Goal: Task Accomplishment & Management: Use online tool/utility

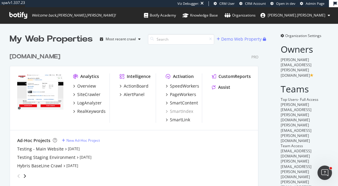
click at [26, 56] on div "discounttire.com" at bounding box center [35, 56] width 51 height 9
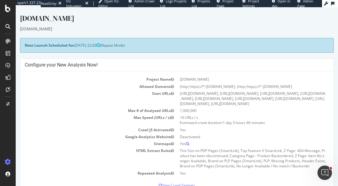
drag, startPoint x: 76, startPoint y: 44, endPoint x: 98, endPoint y: 44, distance: 21.4
click at [98, 44] on span "2025-09-14 22:00" at bounding box center [88, 45] width 26 height 5
click at [82, 29] on div "discounttire.com" at bounding box center [177, 29] width 314 height 6
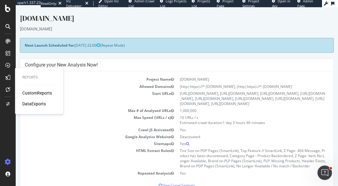
click at [29, 91] on div "CustomReports" at bounding box center [37, 93] width 30 height 6
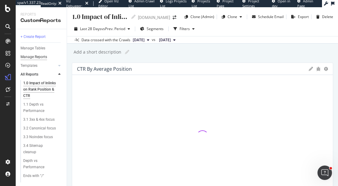
click at [35, 59] on div "Manage Reports" at bounding box center [34, 57] width 27 height 6
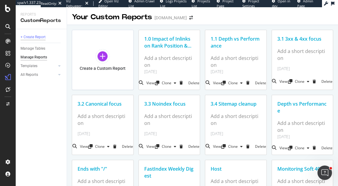
click at [37, 37] on div "+ Create Report" at bounding box center [33, 37] width 25 height 6
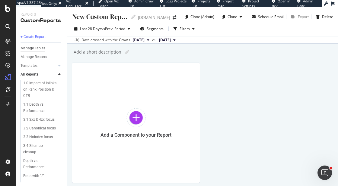
click at [35, 50] on div "Manage Tables" at bounding box center [33, 48] width 25 height 6
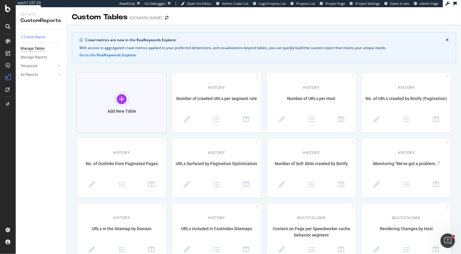
click at [128, 106] on div "Add New Table" at bounding box center [122, 103] width 90 height 60
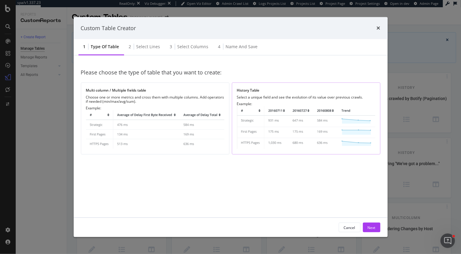
click at [275, 104] on div "Example:" at bounding box center [306, 125] width 138 height 47
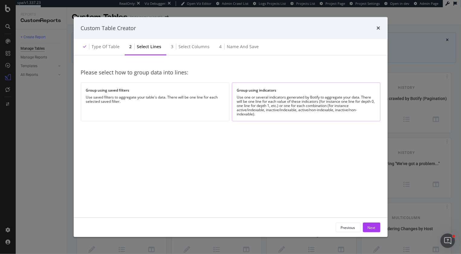
click at [275, 104] on div "Use one or several indicators generated by Botify to aggregate your data. There…" at bounding box center [306, 105] width 138 height 21
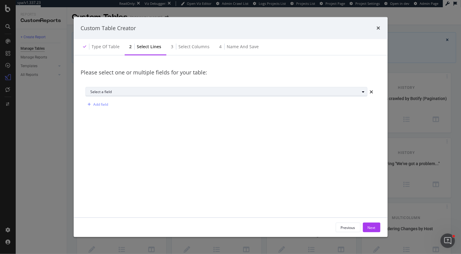
click at [142, 89] on div "Select a field" at bounding box center [229, 92] width 276 height 8
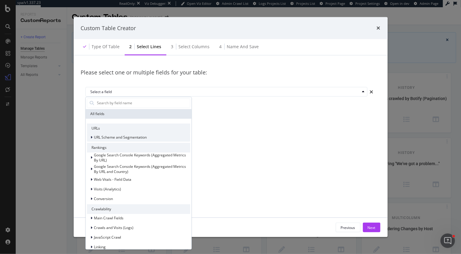
click at [132, 137] on span "URL Scheme and Segmentation" at bounding box center [120, 137] width 53 height 5
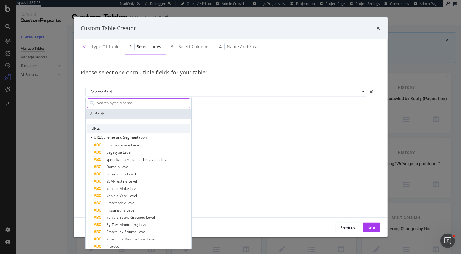
click at [120, 103] on input "modal" at bounding box center [143, 103] width 94 height 9
type input "sp"
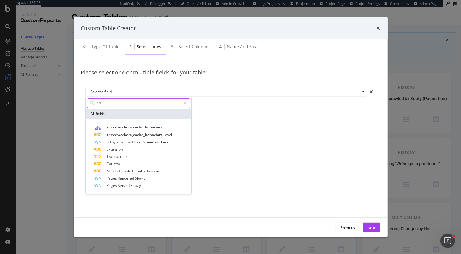
drag, startPoint x: 115, startPoint y: 103, endPoint x: 96, endPoint y: 102, distance: 19.0
click at [96, 102] on input "sp" at bounding box center [138, 103] width 85 height 9
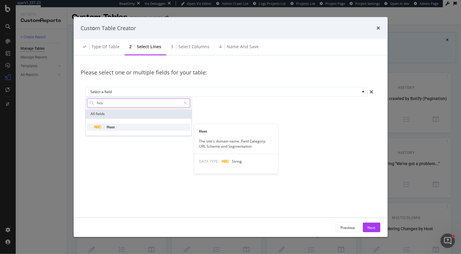
type input "hos"
click at [115, 130] on div "Host" at bounding box center [142, 127] width 96 height 7
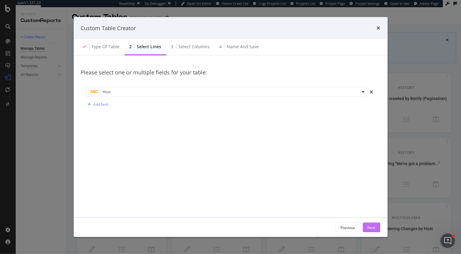
click at [338, 186] on div "Next" at bounding box center [371, 227] width 8 height 5
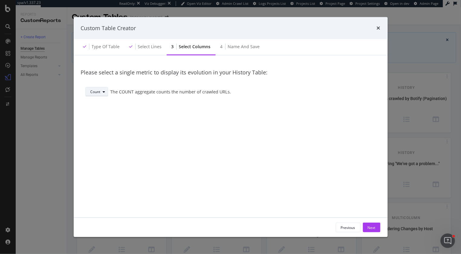
click at [91, 94] on div "Count" at bounding box center [96, 92] width 10 height 4
click at [102, 124] on div "Avg" at bounding box center [98, 122] width 21 height 8
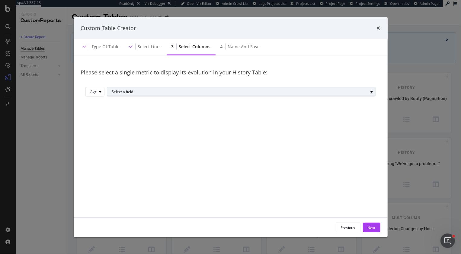
click at [124, 92] on div "Select a field" at bounding box center [240, 92] width 256 height 4
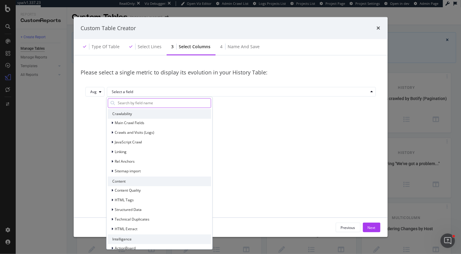
scroll to position [78, 0]
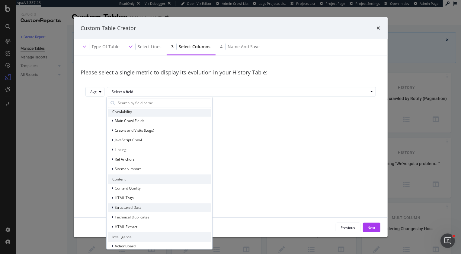
click at [122, 186] on span "Structured Data" at bounding box center [128, 207] width 27 height 5
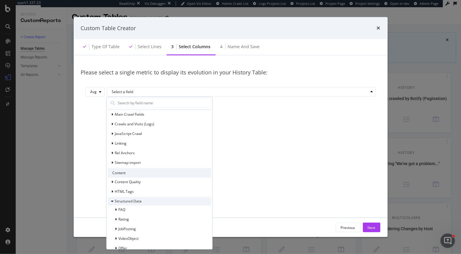
scroll to position [90, 0]
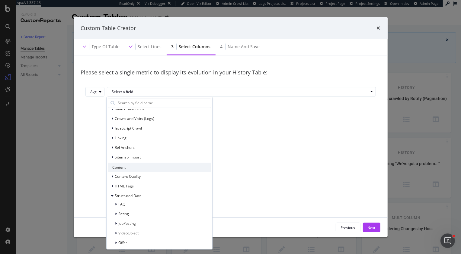
click at [125, 186] on div "FAQ Rating JobPosting VideoObject Offer" at bounding box center [159, 223] width 103 height 47
click at [125, 186] on span "Rating" at bounding box center [124, 214] width 11 height 5
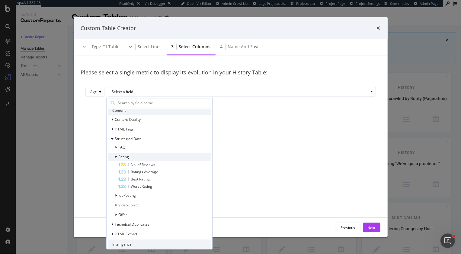
scroll to position [149, 0]
click at [154, 162] on span "No. of Reviews" at bounding box center [143, 162] width 24 height 5
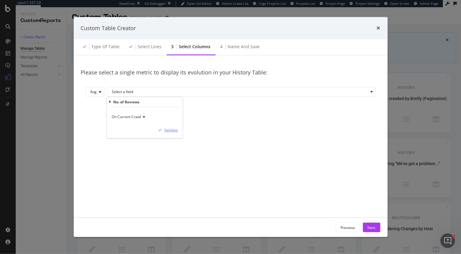
click at [170, 129] on div "Validate" at bounding box center [171, 130] width 14 height 5
click at [338, 186] on div "Next" at bounding box center [371, 227] width 8 height 5
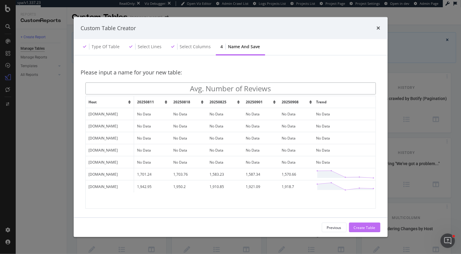
type input "Avg. Number of Reviews"
click at [338, 186] on div "Create Table" at bounding box center [365, 227] width 22 height 5
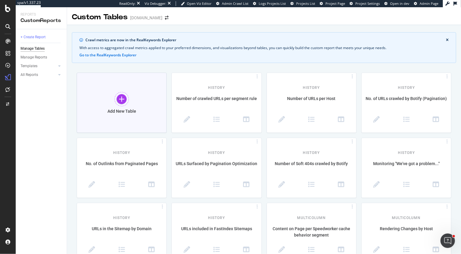
click at [119, 108] on div "Add New Table" at bounding box center [122, 103] width 90 height 60
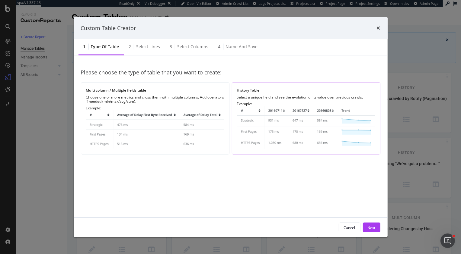
click at [270, 105] on div "Example:" at bounding box center [306, 125] width 138 height 47
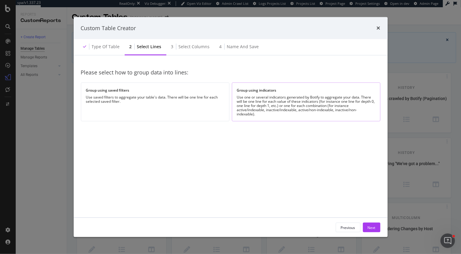
click at [264, 98] on div "Use one or several indicators generated by Botify to aggregate your data. There…" at bounding box center [306, 105] width 138 height 21
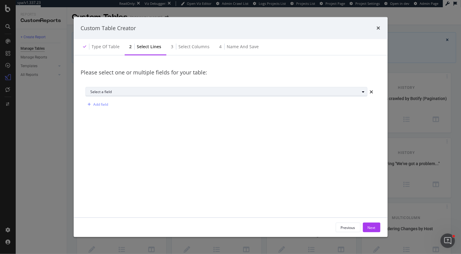
click at [166, 89] on div "Select a field" at bounding box center [229, 92] width 276 height 8
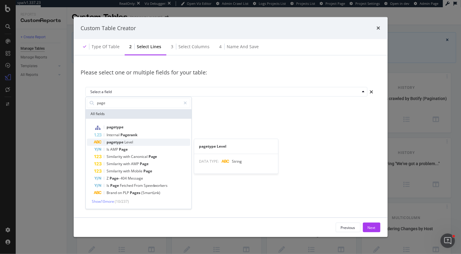
type input "page"
click at [130, 142] on span "Level" at bounding box center [128, 142] width 9 height 5
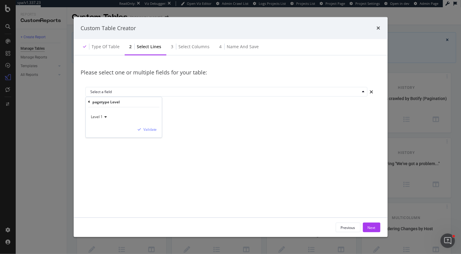
click at [90, 103] on div "pagetype Level" at bounding box center [123, 102] width 71 height 10
click at [88, 102] on icon "modal" at bounding box center [89, 102] width 2 height 4
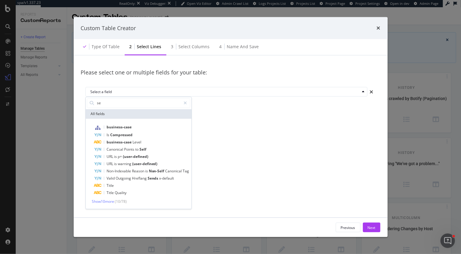
type input "s"
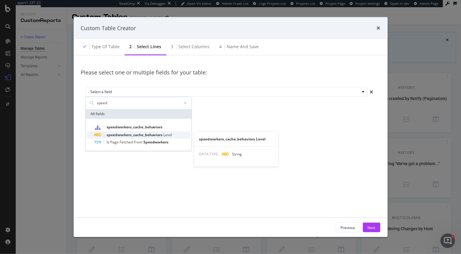
type input "speed"
click at [124, 134] on span "speedworkers_cache_behaviors" at bounding box center [135, 134] width 57 height 5
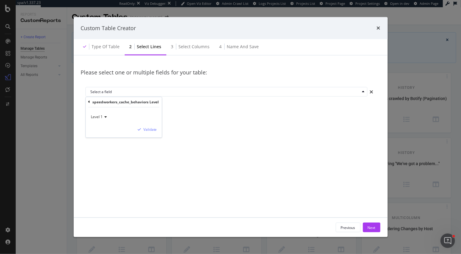
click at [88, 102] on div "speedworkers_cache_behaviors Level Level 1 Validate" at bounding box center [124, 117] width 76 height 40
click at [87, 101] on div "speedworkers_cache_behaviors Level Level 1 Validate" at bounding box center [124, 117] width 76 height 40
click at [88, 102] on icon "modal" at bounding box center [89, 102] width 2 height 4
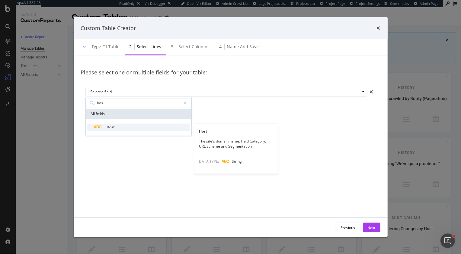
type input "hos"
click at [119, 129] on div "Host" at bounding box center [142, 127] width 96 height 7
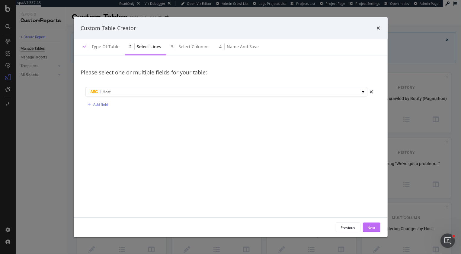
click at [338, 186] on div "Next" at bounding box center [371, 227] width 8 height 5
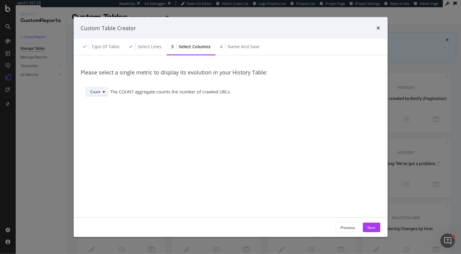
click at [100, 92] on div "modal" at bounding box center [103, 92] width 7 height 4
click at [101, 121] on div "Avg" at bounding box center [98, 122] width 21 height 8
click at [100, 92] on icon "modal" at bounding box center [100, 92] width 2 height 4
click at [99, 122] on div "Avg" at bounding box center [96, 121] width 7 height 5
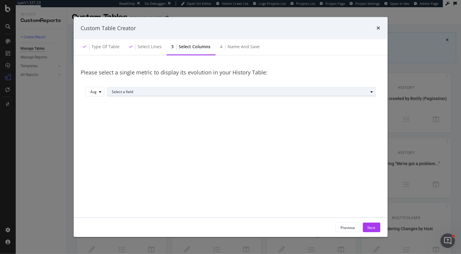
click at [140, 90] on div "Select a field" at bounding box center [240, 92] width 256 height 4
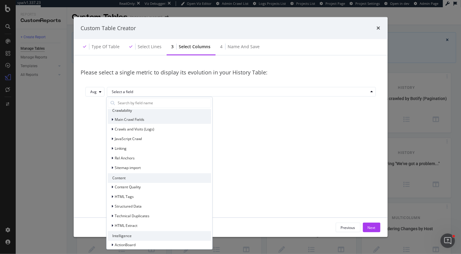
scroll to position [84, 0]
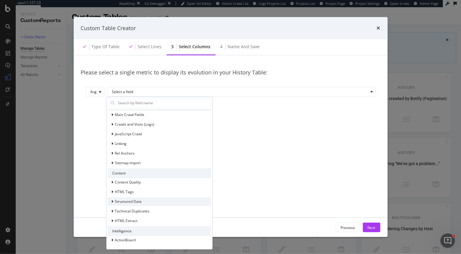
click at [132, 186] on span "Structured Data" at bounding box center [128, 201] width 27 height 5
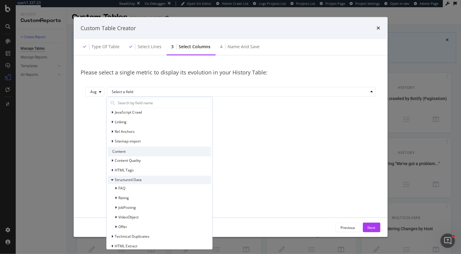
scroll to position [116, 0]
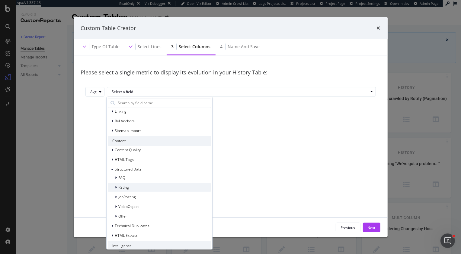
click at [133, 186] on div "Rating" at bounding box center [159, 187] width 103 height 8
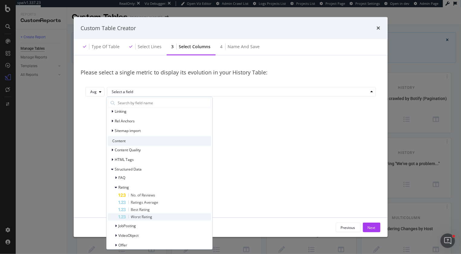
click at [159, 186] on div "Worst Rating" at bounding box center [165, 217] width 92 height 7
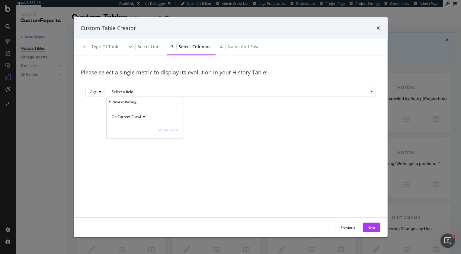
drag, startPoint x: 167, startPoint y: 129, endPoint x: 277, endPoint y: 194, distance: 127.1
click at [167, 129] on div "Validate" at bounding box center [171, 130] width 14 height 5
click at [338, 186] on div "Next" at bounding box center [371, 227] width 8 height 5
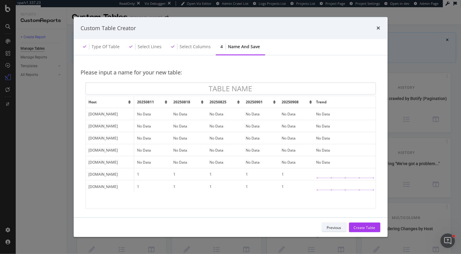
click at [333, 186] on div "Previous" at bounding box center [334, 227] width 14 height 5
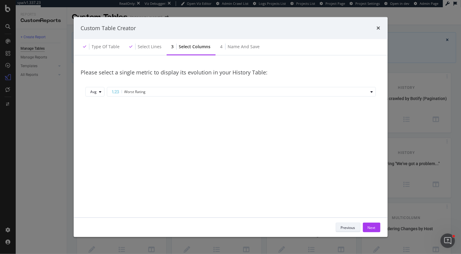
click at [338, 186] on div "Previous" at bounding box center [348, 227] width 14 height 5
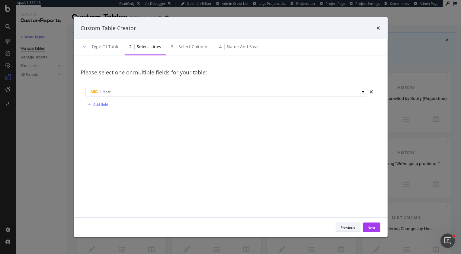
click at [338, 186] on div "Previous" at bounding box center [348, 227] width 14 height 5
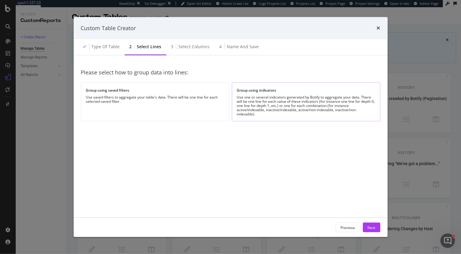
click at [281, 103] on div "Use one or several indicators generated by Botify to aggregate your data. There…" at bounding box center [306, 105] width 138 height 21
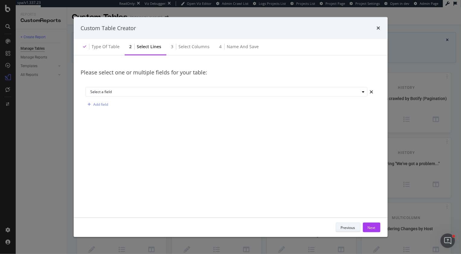
click at [338, 186] on div "Previous" at bounding box center [348, 228] width 14 height 8
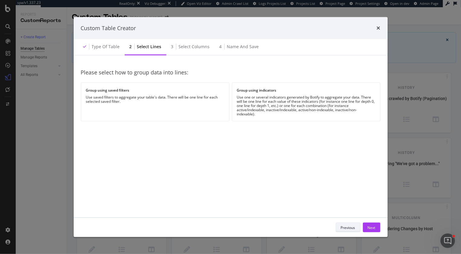
click at [338, 186] on div "Previous" at bounding box center [348, 228] width 14 height 8
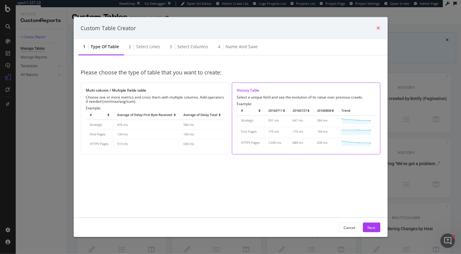
click at [338, 28] on icon "times" at bounding box center [379, 28] width 4 height 5
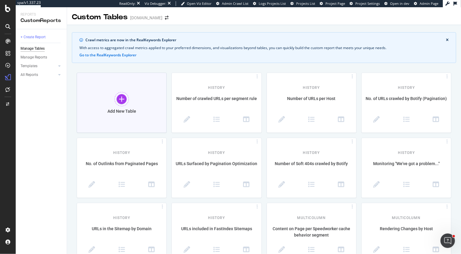
click at [122, 97] on div at bounding box center [121, 99] width 14 height 14
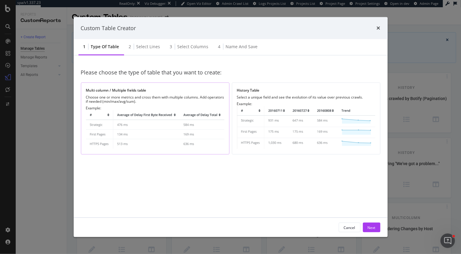
click at [168, 109] on div "Example:" at bounding box center [155, 127] width 138 height 43
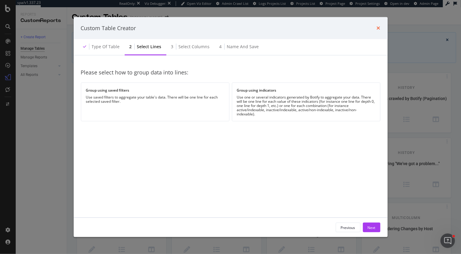
click at [338, 26] on icon "times" at bounding box center [379, 28] width 4 height 5
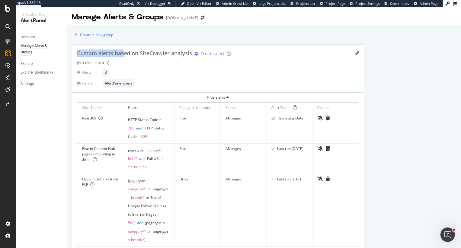
scroll to position [14, 0]
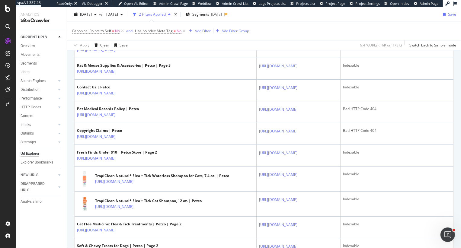
scroll to position [446, 0]
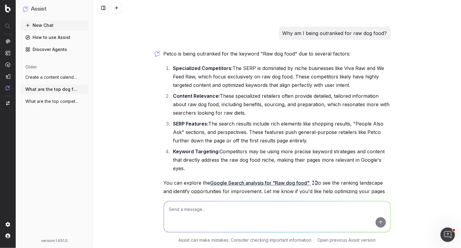
scroll to position [1451, 0]
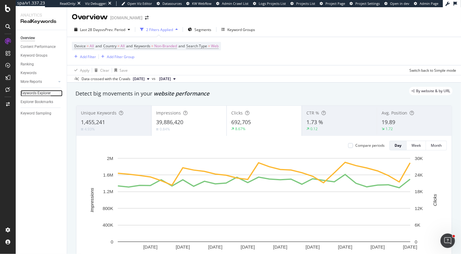
click at [42, 94] on div "Keywords Explorer" at bounding box center [36, 93] width 30 height 6
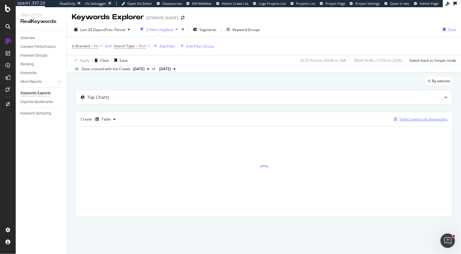
click at [414, 119] on div "Select metrics & dimensions" at bounding box center [423, 119] width 48 height 5
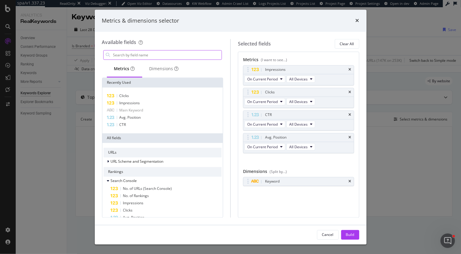
click at [164, 54] on input "modal" at bounding box center [167, 55] width 109 height 9
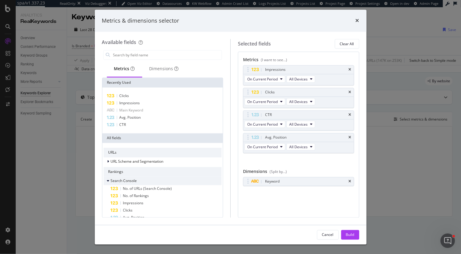
click at [108, 180] on icon "modal" at bounding box center [108, 182] width 2 height 4
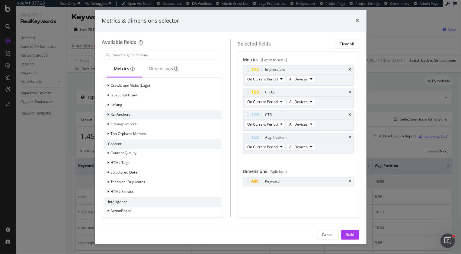
scroll to position [175, 0]
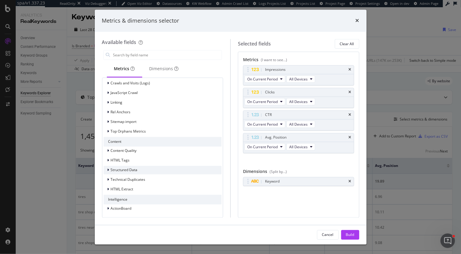
click at [129, 172] on span "Structured Data" at bounding box center [124, 170] width 27 height 5
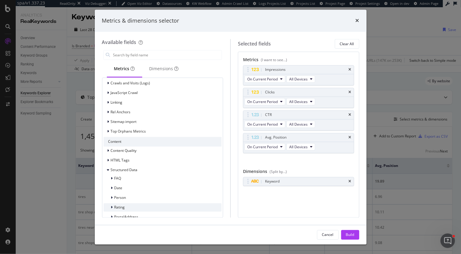
click at [125, 205] on div "Rating" at bounding box center [162, 208] width 118 height 8
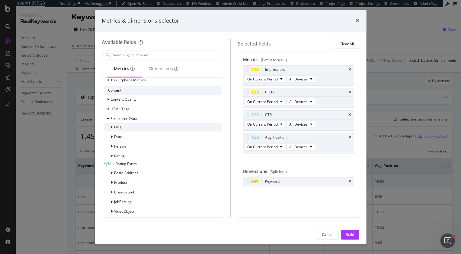
scroll to position [233, 0]
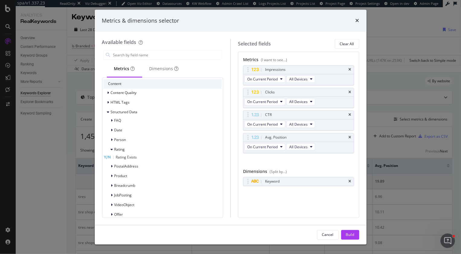
click at [137, 156] on span "Rating Exists" at bounding box center [126, 157] width 21 height 5
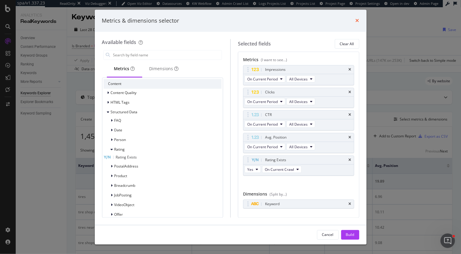
click at [356, 21] on icon "times" at bounding box center [357, 20] width 4 height 5
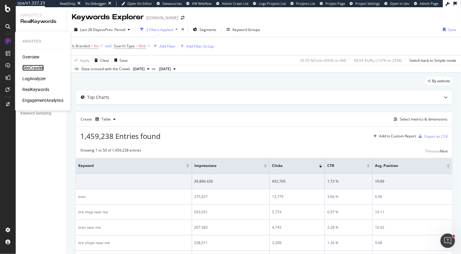
click at [37, 67] on div "SiteCrawler" at bounding box center [32, 68] width 21 height 6
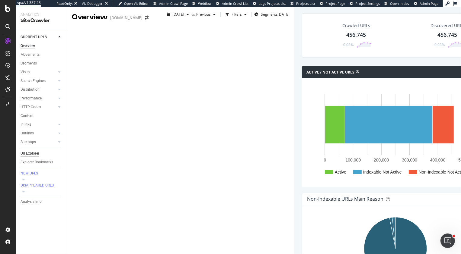
click at [30, 155] on div "Url Explorer" at bounding box center [30, 154] width 19 height 6
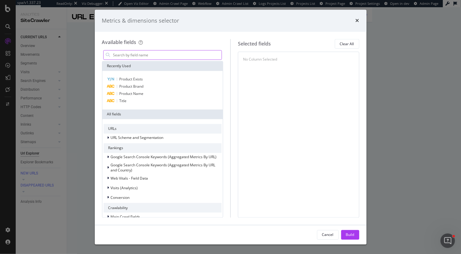
click at [145, 53] on input "modal" at bounding box center [167, 55] width 109 height 9
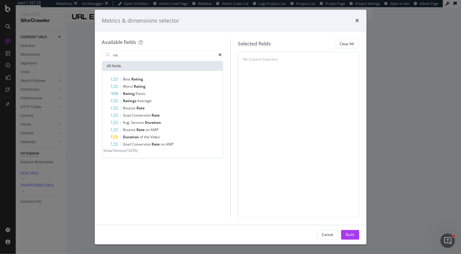
type input "rat"
click at [140, 75] on div "Best Rating Worst Rating Rating Exists Ratings Average Bounce Rate Goal Convers…" at bounding box center [162, 114] width 121 height 87
click at [140, 78] on span "Rating" at bounding box center [138, 79] width 12 height 5
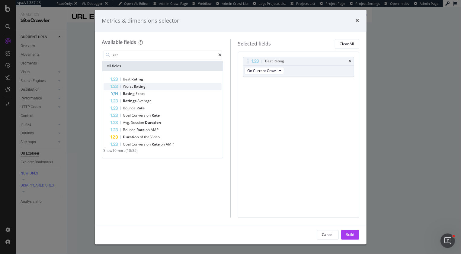
click at [140, 87] on span "Rating" at bounding box center [140, 86] width 12 height 5
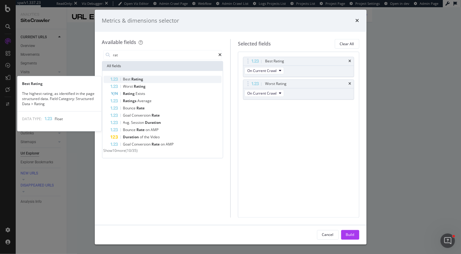
click at [140, 80] on span "Rating" at bounding box center [138, 79] width 12 height 5
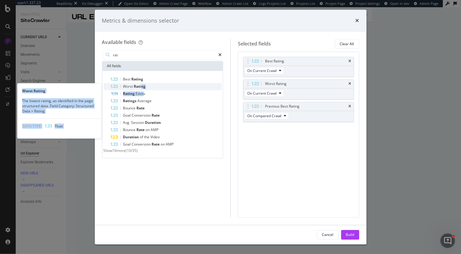
drag, startPoint x: 143, startPoint y: 92, endPoint x: 142, endPoint y: 87, distance: 4.9
click at [142, 87] on div "Best Rating Worst Rating Worst Rating The lowest rating, as identified in the p…" at bounding box center [162, 112] width 118 height 72
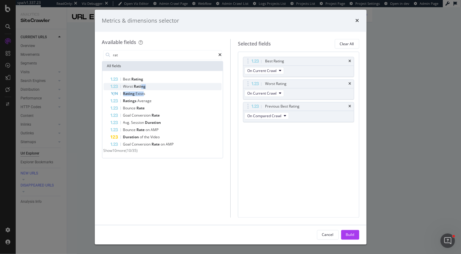
click at [142, 87] on span "Rating" at bounding box center [140, 86] width 12 height 5
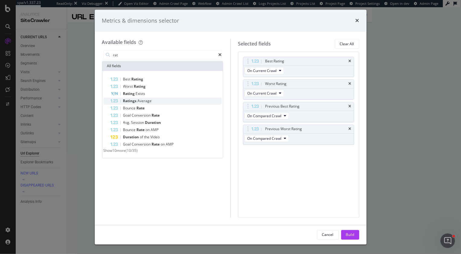
click at [151, 103] on div "Ratings Average" at bounding box center [166, 101] width 111 height 7
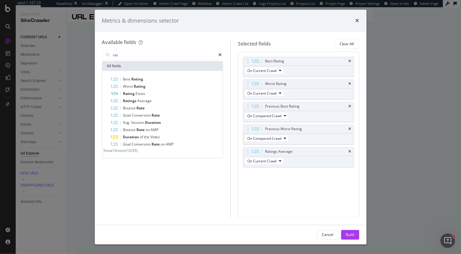
click at [151, 103] on div "Ratings Average" at bounding box center [166, 101] width 111 height 7
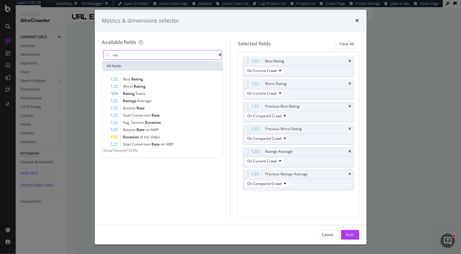
click at [218, 53] on div "modal" at bounding box center [219, 55] width 3 height 4
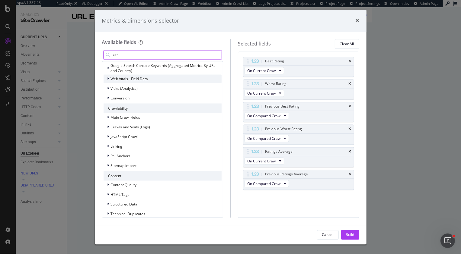
scroll to position [108, 0]
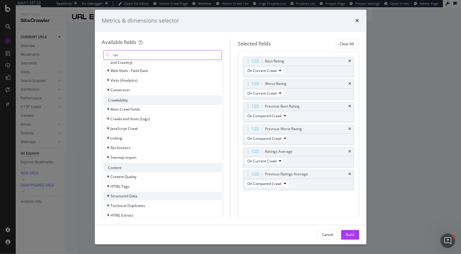
click at [121, 197] on span "Structured Data" at bounding box center [124, 196] width 27 height 5
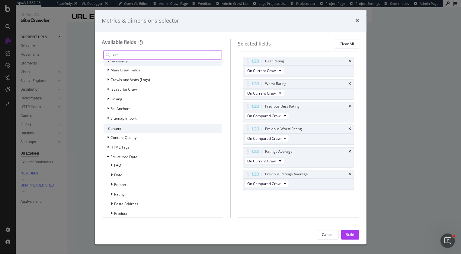
scroll to position [166, 0]
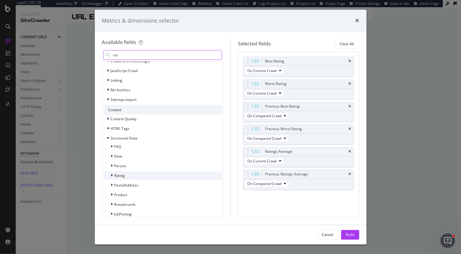
click at [129, 173] on div "Rating" at bounding box center [162, 176] width 118 height 8
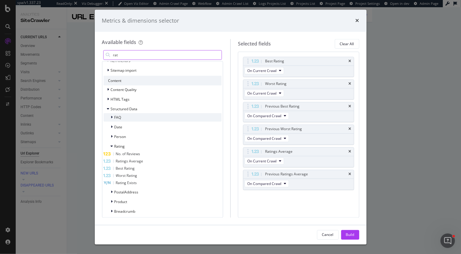
scroll to position [202, 0]
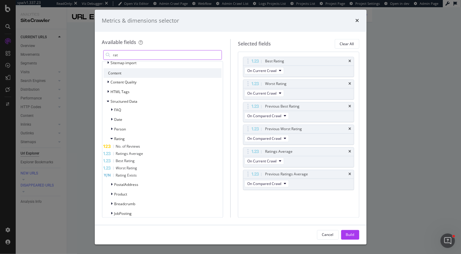
click at [138, 146] on span "No. of Reviews" at bounding box center [128, 146] width 24 height 5
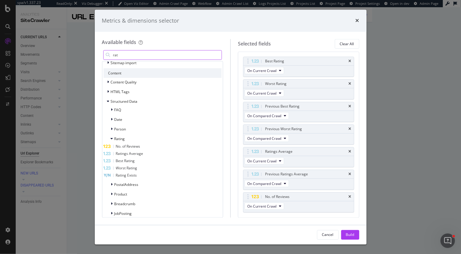
click at [138, 146] on span "No. of Reviews" at bounding box center [128, 146] width 24 height 5
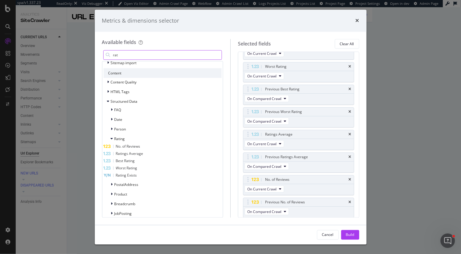
scroll to position [0, 0]
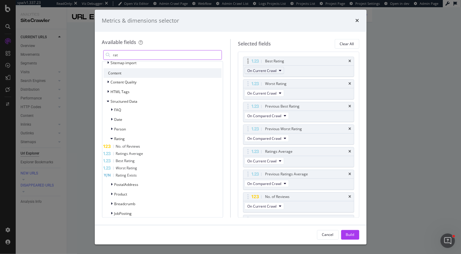
click at [266, 72] on span "On Current Crawl" at bounding box center [261, 70] width 29 height 5
click at [231, 125] on div "Selected fields Clear All Best Rating On Current Crawl Worst Rating On Current …" at bounding box center [294, 128] width 129 height 179
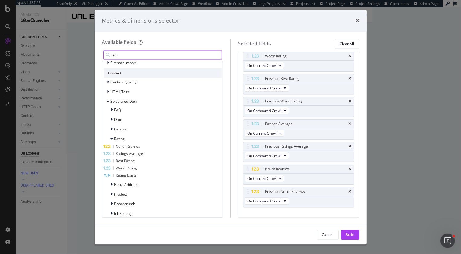
click at [136, 147] on span "No. of Reviews" at bounding box center [128, 146] width 24 height 5
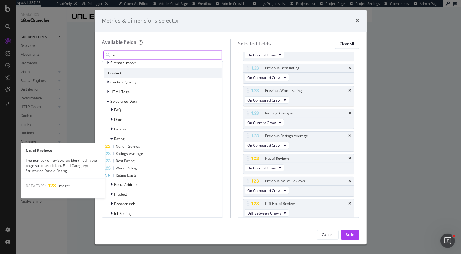
scroll to position [40, 0]
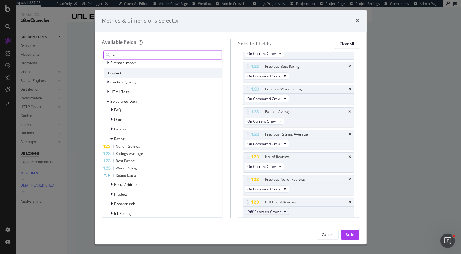
click at [275, 211] on span "Diff Between Crawls" at bounding box center [264, 211] width 34 height 5
drag, startPoint x: 270, startPoint y: 202, endPoint x: 270, endPoint y: 179, distance: 22.9
click at [270, 179] on body "spa/v1.337.23 ReadOnly: Viz Debugger: Open Viz Editor Admin Crawl Page Webflow …" at bounding box center [230, 127] width 461 height 254
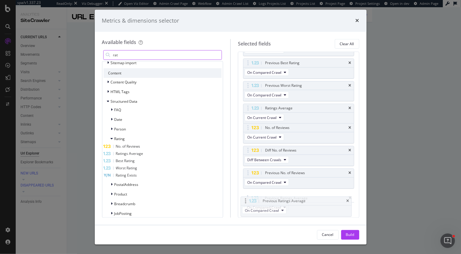
drag, startPoint x: 247, startPoint y: 132, endPoint x: 245, endPoint y: 196, distance: 63.7
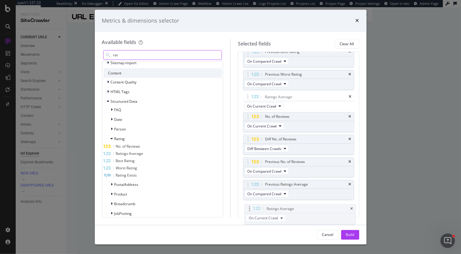
scroll to position [60, 0]
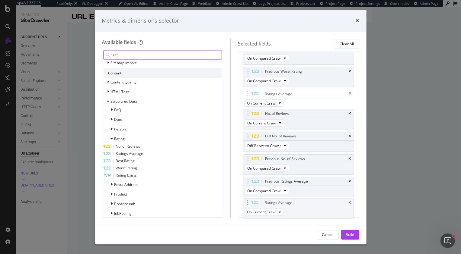
drag, startPoint x: 248, startPoint y: 106, endPoint x: 246, endPoint y: 198, distance: 92.6
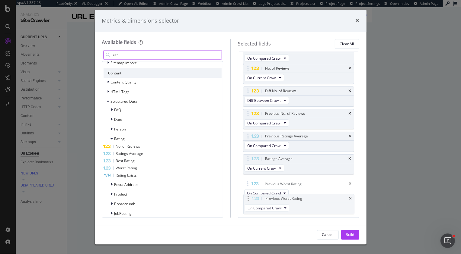
drag, startPoint x: 247, startPoint y: 115, endPoint x: 247, endPoint y: 198, distance: 83.6
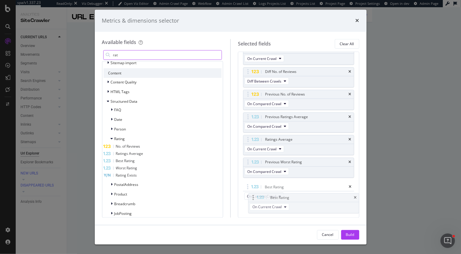
scroll to position [59, 0]
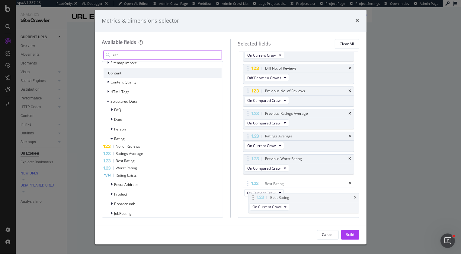
drag, startPoint x: 245, startPoint y: 61, endPoint x: 246, endPoint y: 194, distance: 133.1
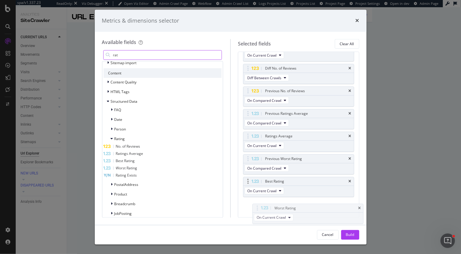
scroll to position [60, 0]
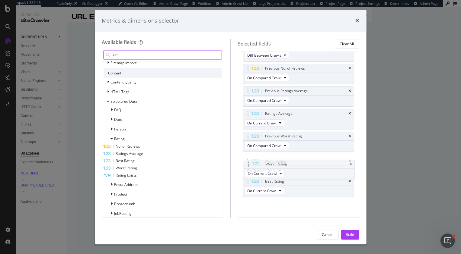
drag, startPoint x: 246, startPoint y: 61, endPoint x: 246, endPoint y: 164, distance: 102.9
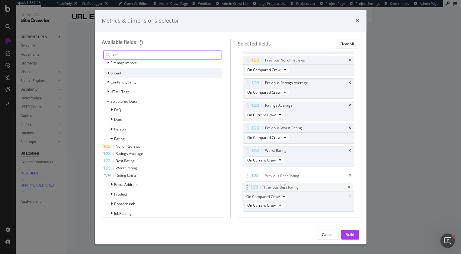
scroll to position [46, 0]
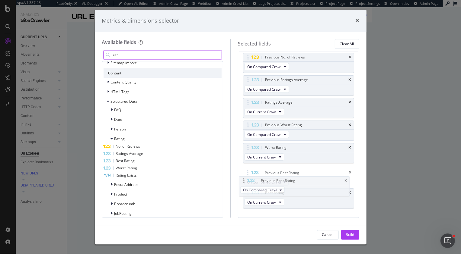
drag, startPoint x: 247, startPoint y: 59, endPoint x: 243, endPoint y: 177, distance: 118.1
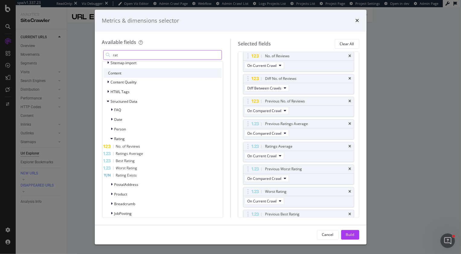
scroll to position [0, 0]
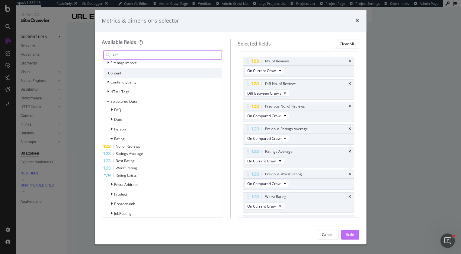
click at [346, 235] on div "Build" at bounding box center [350, 234] width 8 height 5
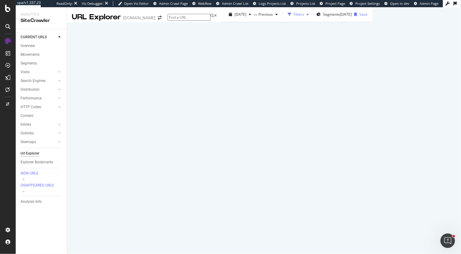
click at [294, 17] on div "Filters" at bounding box center [299, 14] width 10 height 5
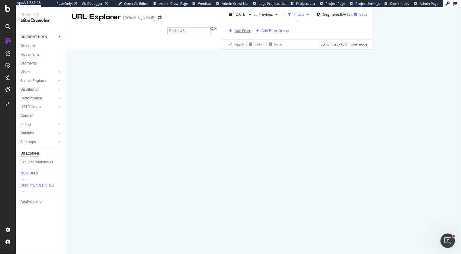
click at [234, 33] on div "Add Filter" at bounding box center [242, 30] width 16 height 5
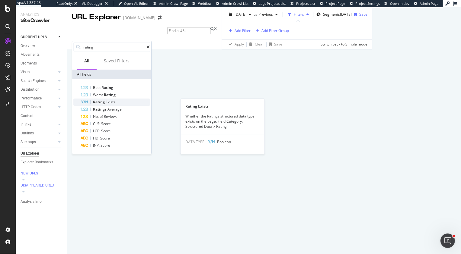
type input "rating"
click at [106, 103] on span "Exists" at bounding box center [111, 102] width 10 height 5
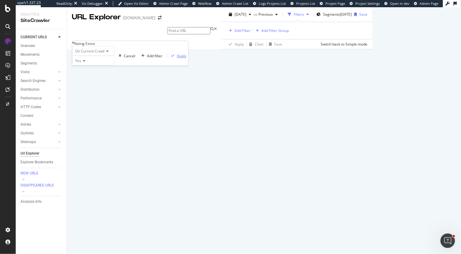
click at [177, 59] on div "Apply" at bounding box center [181, 55] width 9 height 5
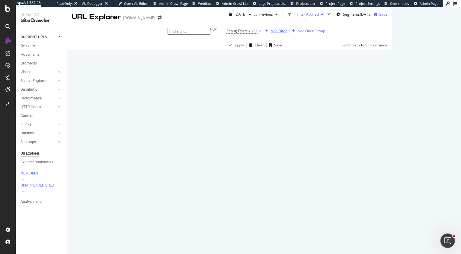
click at [271, 33] on div "Add Filter" at bounding box center [279, 30] width 16 height 5
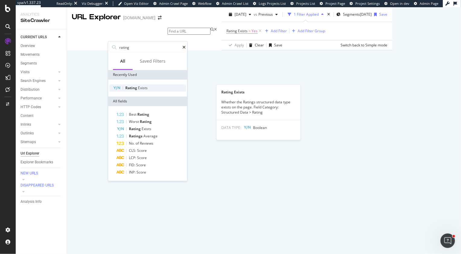
click at [132, 89] on span "Rating" at bounding box center [131, 87] width 13 height 5
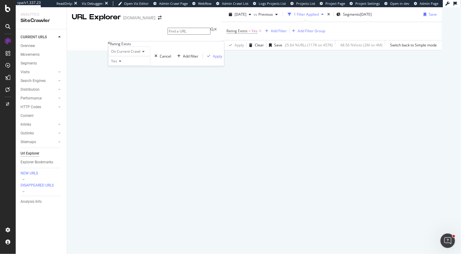
click at [120, 56] on div "On Current Crawl" at bounding box center [129, 52] width 42 height 10
click at [131, 68] on span "On Compared Crawl" at bounding box center [127, 65] width 34 height 5
click at [218, 59] on div "Apply" at bounding box center [222, 56] width 9 height 5
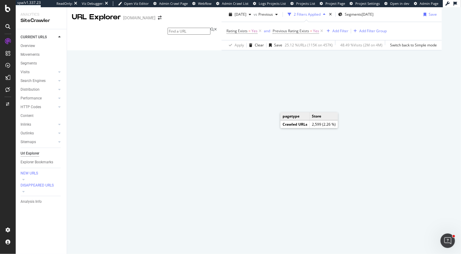
scroll to position [211, 0]
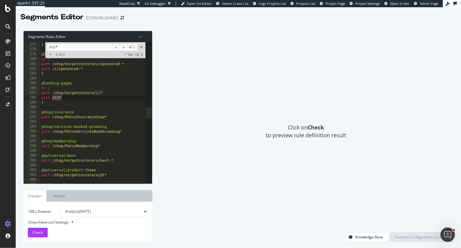
scroll to position [139, 0]
drag, startPoint x: 78, startPoint y: 49, endPoint x: 46, endPoint y: 47, distance: 32.0
click at [46, 47] on div "/c/* ​ ​ All Replace All + 2 of 4 .* Aa \b S" at bounding box center [95, 50] width 100 height 16
click at [123, 46] on span "​" at bounding box center [122, 47] width 7 height 8
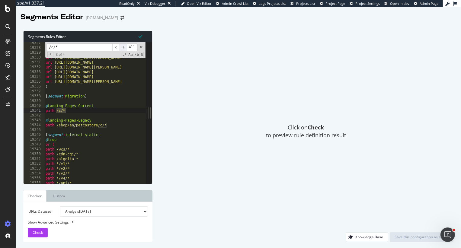
scroll to position [9745, 0]
click at [123, 46] on span "​" at bounding box center [122, 47] width 7 height 8
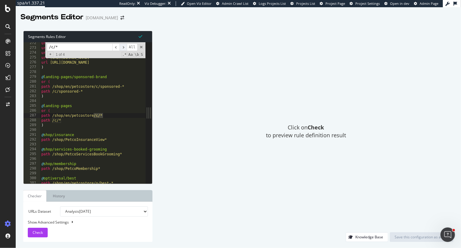
scroll to position [138, 0]
click at [123, 46] on span "​" at bounding box center [122, 47] width 7 height 8
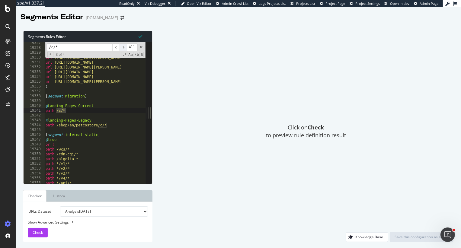
click at [123, 46] on span "​" at bounding box center [122, 47] width 7 height 8
click at [123, 47] on span "​" at bounding box center [122, 47] width 7 height 8
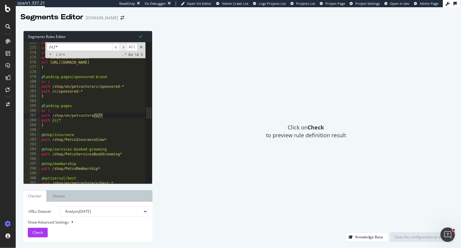
scroll to position [138, 0]
click at [123, 47] on span "​" at bounding box center [122, 47] width 7 height 8
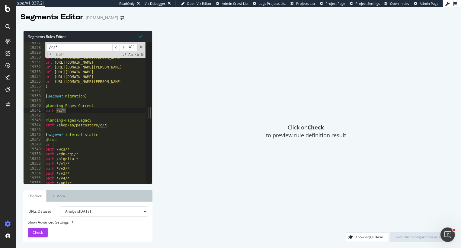
click at [89, 46] on input "/c/*" at bounding box center [79, 47] width 65 height 8
type input "/c/"
click at [123, 48] on span "​" at bounding box center [122, 47] width 7 height 8
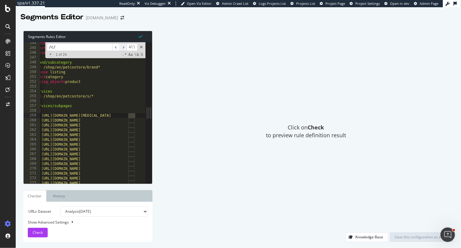
scroll to position [0, 9]
click at [123, 48] on span "​" at bounding box center [122, 47] width 7 height 8
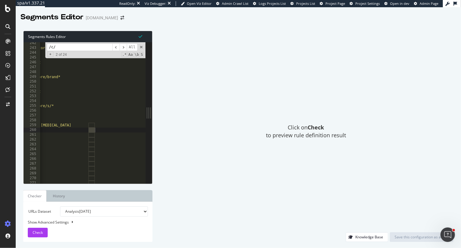
scroll to position [0, 0]
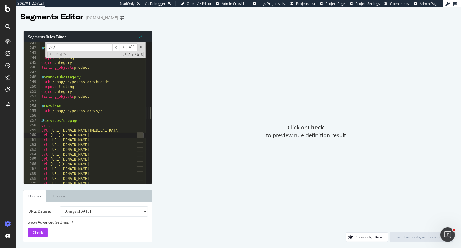
type textarea "or ("
click at [58, 125] on div "@ brand/main path rx /shop/en/petcostore/brand/([^/]+)$ purpose listing object …" at bounding box center [283, 116] width 487 height 151
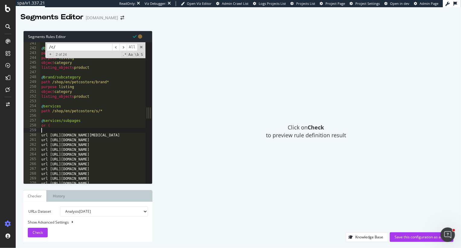
paste textarea "url https://www.petco.com/shop/en/petcostore/c/cat-and-dog-dermatology"
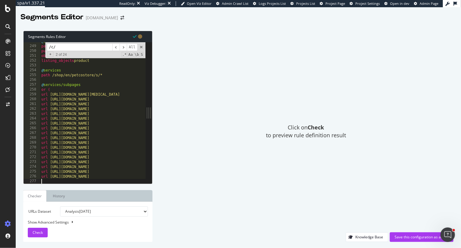
type textarea "url https://www.petco.com/shop/en/petcostore/c/cat-and-dog-dermatology"
click at [107, 78] on div "@ brand/subcategory path /shop/en/petcostore/brand* purpose listing object cate…" at bounding box center [283, 114] width 487 height 151
click at [72, 46] on input "/c/" at bounding box center [79, 47] width 65 height 8
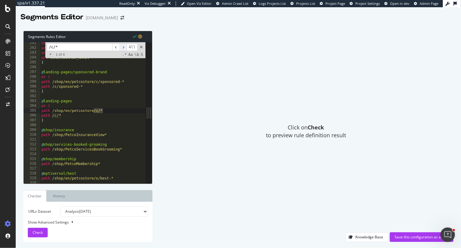
type input "/c/*"
click at [122, 47] on span "​" at bounding box center [122, 47] width 7 height 8
click at [123, 47] on span "​" at bounding box center [122, 47] width 7 height 8
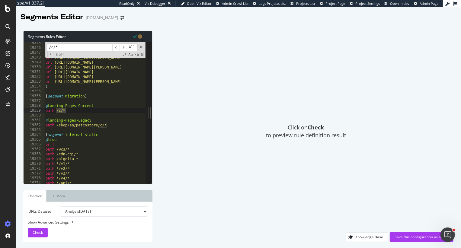
type textarea "@Landing-Pages-Current"
click at [108, 105] on div "url https://www.petco.com/shop/en/petcostore/product/wholehearted-grain-free-se…" at bounding box center [287, 116] width 487 height 151
click at [107, 93] on div "url https://www.petco.com/shop/en/petcostore/product/wholehearted-grain-free-se…" at bounding box center [287, 116] width 487 height 151
click at [94, 97] on div "url https://www.petco.com/shop/en/petcostore/product/wholehearted-grain-free-se…" at bounding box center [287, 116] width 487 height 151
type textarea "[segment:Migration]"
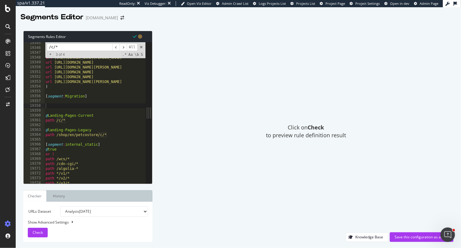
click at [74, 49] on input "/c/*" at bounding box center [79, 47] width 65 height 8
type input "/c/"
click at [122, 46] on span "​" at bounding box center [122, 47] width 7 height 8
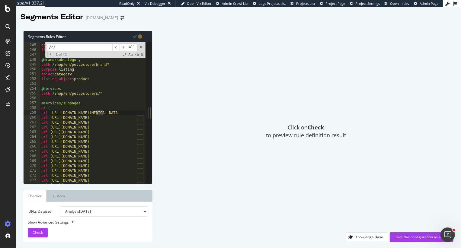
click at [42, 102] on div "purpose listing object category listing_objects product @ brand/subcategory pat…" at bounding box center [283, 113] width 487 height 151
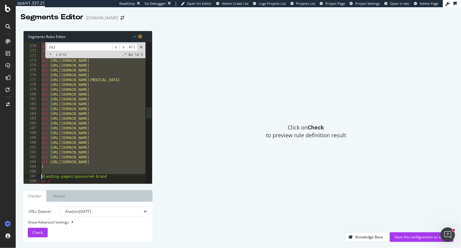
type textarea ")"
click at [82, 49] on input "/c/" at bounding box center [79, 47] width 65 height 8
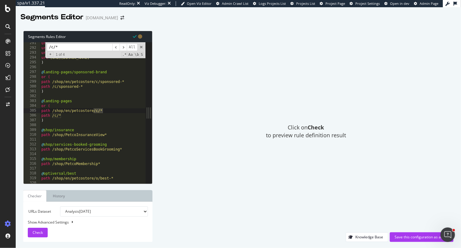
scroll to position [148, 0]
type input "/c/*"
click at [123, 47] on span "​" at bounding box center [122, 47] width 7 height 8
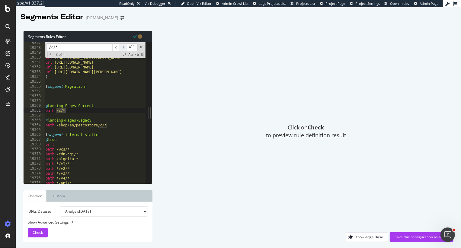
scroll to position [9745, 0]
click at [95, 95] on div "url https://www.petco.com/shop/en/petcostore/product/wholehearted-grain-free-mi…" at bounding box center [287, 116] width 487 height 151
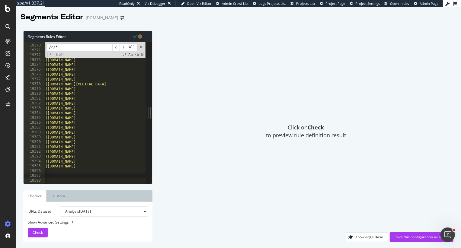
scroll to position [0, 18]
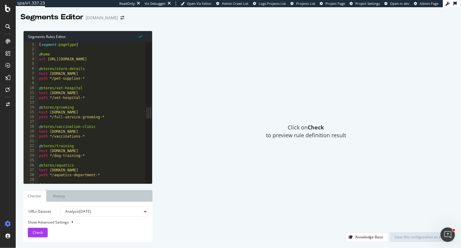
type textarea "path */pet-supplies-*"
click at [92, 78] on div "[ segment : pagetype ] @ home url https://www.petco.com/shop/en/petcostore @ st…" at bounding box center [281, 117] width 487 height 151
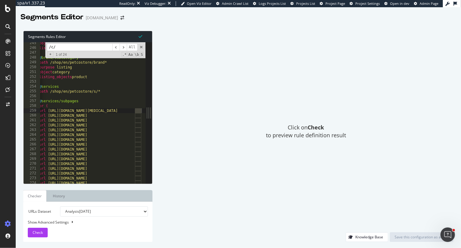
scroll to position [0, 2]
type input "/c/"
type textarea "or ("
click at [72, 106] on div "object category listing_objects product @ brand/subcategory path /shop/en/petco…" at bounding box center [281, 116] width 487 height 151
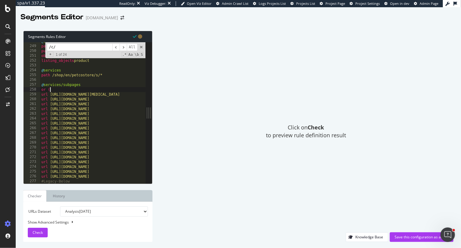
click at [59, 90] on div "@ brand/subcategory path /shop/en/petcostore/brand* purpose listing object cate…" at bounding box center [283, 114] width 487 height 151
type textarea "or ("
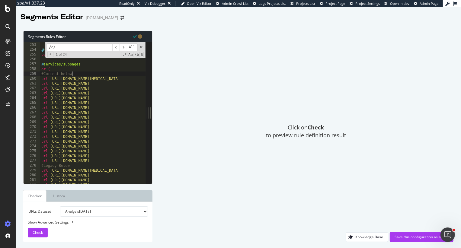
scroll to position [128, 0]
click at [42, 64] on div "listing_objects product @ services path /shop/en/petcostore/s/* @ services/subp…" at bounding box center [283, 114] width 487 height 151
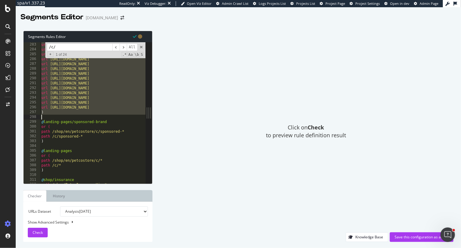
scroll to position [144, 0]
click at [115, 46] on span "​" at bounding box center [115, 47] width 7 height 8
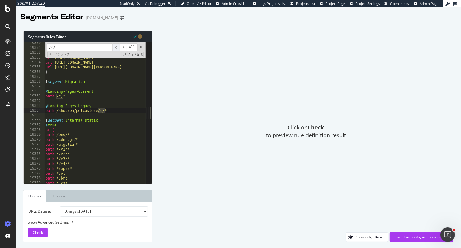
scroll to position [9745, 0]
type textarea "[segment:Migration]"
click at [100, 82] on div "url https://www.petco.com/shop/en/petcostore/product/wholehearted-grain-free-sa…" at bounding box center [287, 116] width 487 height 151
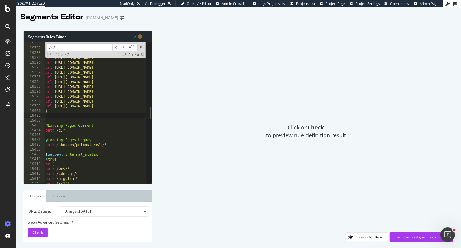
scroll to position [0, 0]
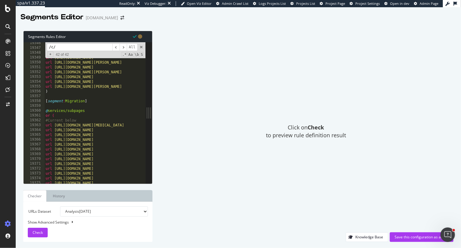
click at [91, 111] on div "url https://www.petco.com/shop/en/petcostore/product/wholehearted-grain-free-se…" at bounding box center [287, 116] width 487 height 151
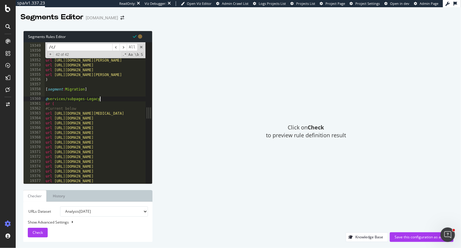
click at [69, 98] on div "url https://www.petco.com/shop/en/petcostore/product/wholehearted-grain-free-se…" at bounding box center [287, 114] width 487 height 151
drag, startPoint x: 103, startPoint y: 100, endPoint x: 44, endPoint y: 99, distance: 58.5
click at [44, 99] on div "@services-Subpages-Legacy 19348 19349 19350 19351 19352 19353 19354 19355 19356…" at bounding box center [85, 112] width 122 height 141
drag, startPoint x: 55, startPoint y: 103, endPoint x: 40, endPoint y: 98, distance: 15.7
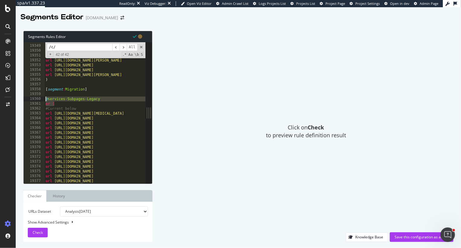
click at [40, 98] on div "@services-Subpages-Legacy 19348 19349 19350 19351 19352 19353 19354 19355 19356…" at bounding box center [85, 112] width 122 height 141
click at [66, 113] on div "url https://www.petco.com/shop/en/petcostore/product/wholehearted-grain-free-se…" at bounding box center [287, 114] width 487 height 151
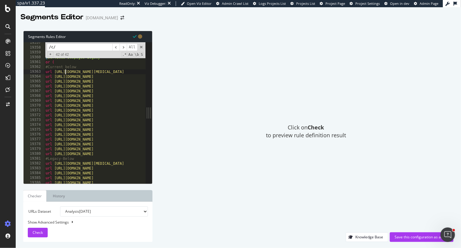
scroll to position [0, 0]
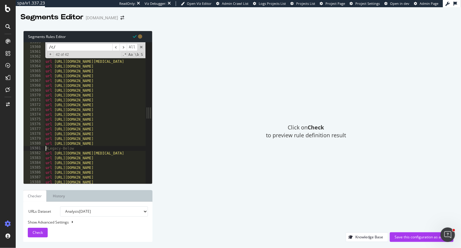
click at [46, 149] on div "@ services-Subpages-Legacy or ( #Current below url https://www.petco.com/c/dog-…" at bounding box center [287, 115] width 487 height 151
type textarea "#Legacy-Below"
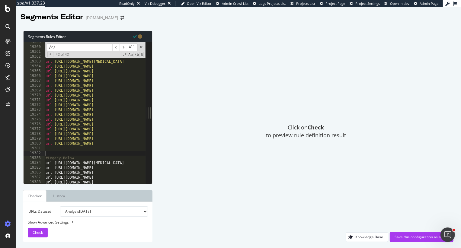
paste textarea "or ("
type textarea "or ("
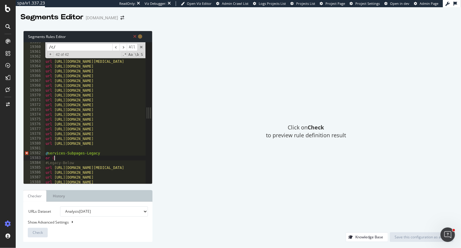
click at [53, 149] on div "@ services-Subpages-Legacy or ( #Current below url https://www.petco.com/c/dog-…" at bounding box center [287, 115] width 487 height 151
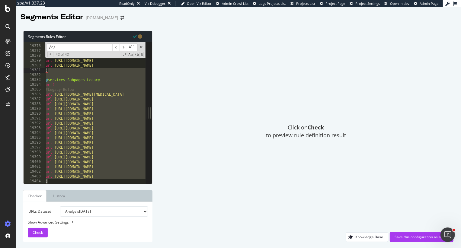
drag, startPoint x: 50, startPoint y: 180, endPoint x: 56, endPoint y: 68, distance: 112.1
click at [56, 68] on div ") 19375 19376 19377 19378 19379 19380 19381 19382 19383 19384 19385 19386 19387…" at bounding box center [85, 112] width 122 height 141
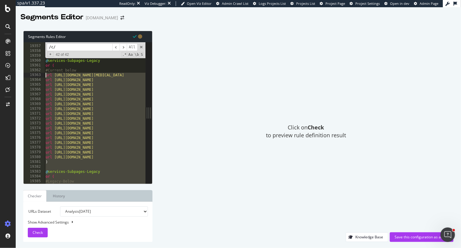
type textarea "url https://www.petco.com/c/dog-anal-gland-expression url https://www.petco.com…"
click at [87, 215] on select "Analysis 2025 Sep. 10th Analysis 2025 Sep. 3rd Analysis 2025 Aug. 27th Analysis…" at bounding box center [104, 211] width 88 height 10
select select "urlList"
click at [60, 206] on select "Analysis 2025 Sep. 10th Analysis 2025 Sep. 3rd Analysis 2025 Aug. 27th Analysis…" at bounding box center [104, 211] width 88 height 10
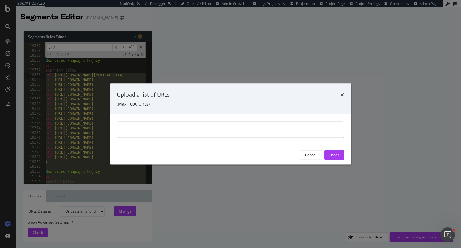
click at [217, 129] on textarea "modal" at bounding box center [230, 129] width 227 height 16
click at [164, 130] on textarea "modal" at bounding box center [230, 129] width 227 height 16
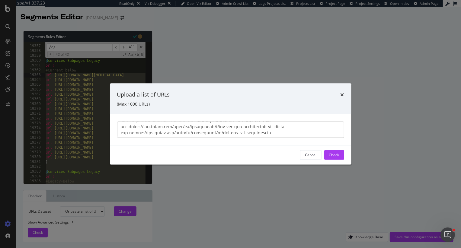
type textarea "url https://www.petco.com/c/dog-anal-gland-expression url https://www.petco.com…"
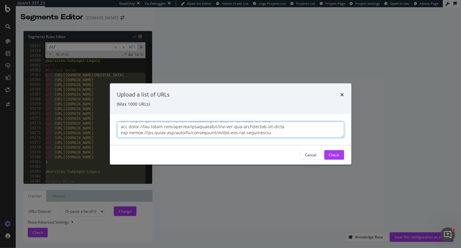
click at [188, 132] on textarea "modal" at bounding box center [230, 129] width 227 height 16
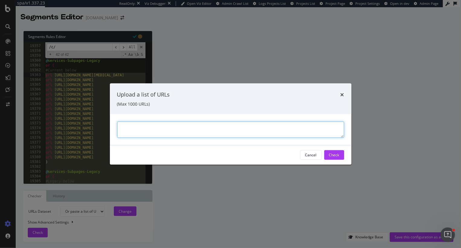
scroll to position [0, 0]
paste textarea "https://www.petco.com/c/dog-anal-gland-expression https://www.petco.com/c/dog-n…"
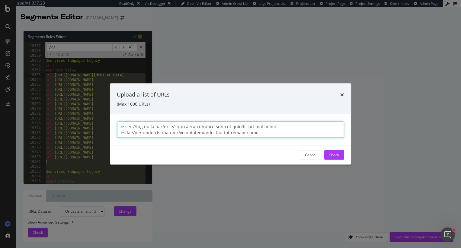
scroll to position [205, 0]
type textarea "https://www.petco.com/c/dog-anal-gland-expression https://www.petco.com/c/dog-n…"
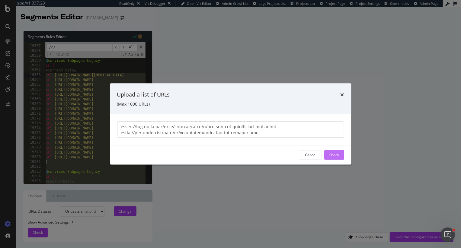
click at [337, 152] on div "Check" at bounding box center [334, 154] width 10 height 9
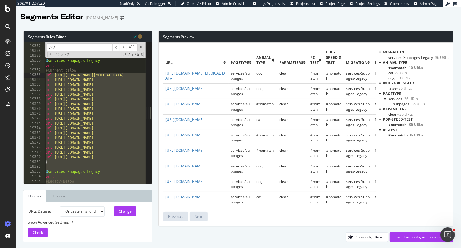
click at [106, 169] on div ") [ segment : Migration ] @ services-Subpages-Legacy or ( #Current below url ht…" at bounding box center [287, 114] width 487 height 151
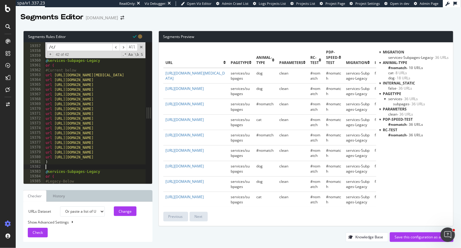
click at [94, 172] on div ") [ segment : Migration ] @ services-Subpages-Legacy or ( #Current below url ht…" at bounding box center [287, 114] width 487 height 151
click at [94, 61] on div ") [ segment : Migration ] @ services-Subpages-Legacy or ( #Current below url ht…" at bounding box center [287, 114] width 487 height 151
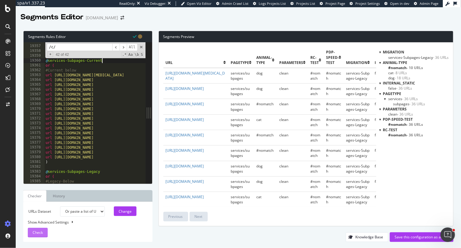
type textarea "@services-Subpages-Current"
click at [31, 232] on button "Check" at bounding box center [38, 233] width 20 height 10
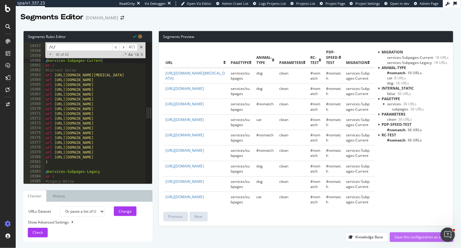
click at [397, 234] on div "Save this configuration as active" at bounding box center [421, 237] width 54 height 9
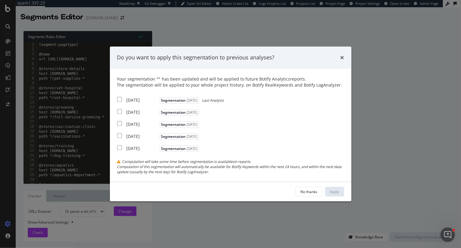
click at [118, 98] on input "modal" at bounding box center [119, 99] width 5 height 5
checkbox input "true"
click at [119, 112] on input "modal" at bounding box center [119, 111] width 5 height 5
checkbox input "true"
click at [119, 124] on input "modal" at bounding box center [119, 123] width 5 height 5
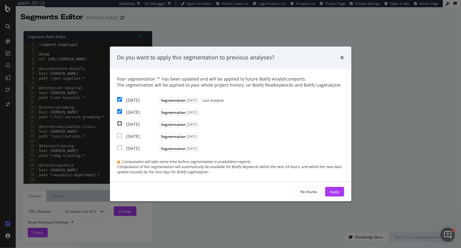
checkbox input "true"
click at [339, 191] on div "Apply" at bounding box center [334, 191] width 9 height 5
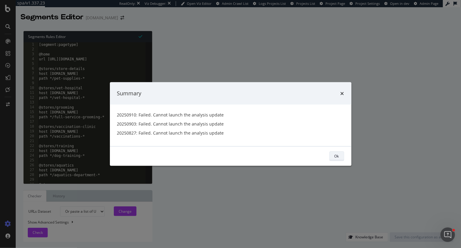
click at [336, 158] on div "Ok" at bounding box center [336, 156] width 5 height 5
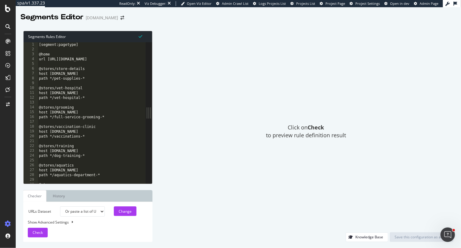
type textarea "@stores/store-details"
click at [108, 67] on div "[segment:pagetype] @home url https://www.petco.com/shop/en/petcostore @stores/s…" at bounding box center [281, 117] width 487 height 151
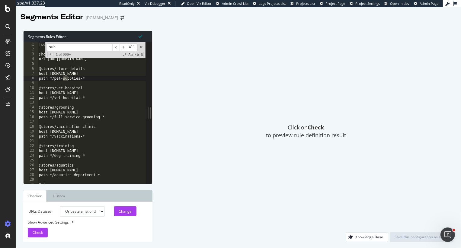
scroll to position [15, 0]
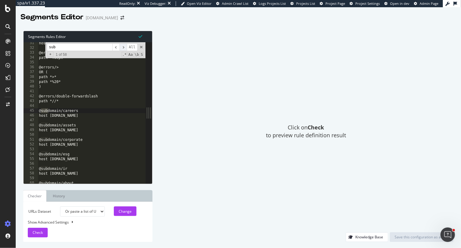
type input "sub"
click at [121, 45] on span "​" at bounding box center [122, 47] width 7 height 8
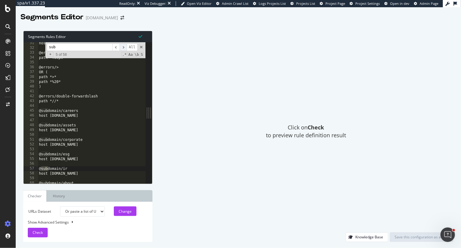
click at [121, 45] on span "​" at bounding box center [122, 47] width 7 height 8
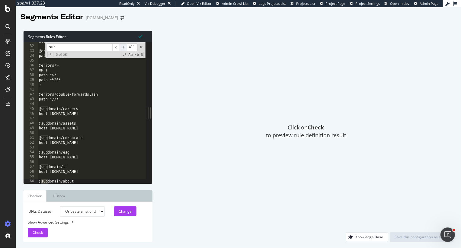
click at [121, 45] on span "​" at bounding box center [122, 47] width 7 height 8
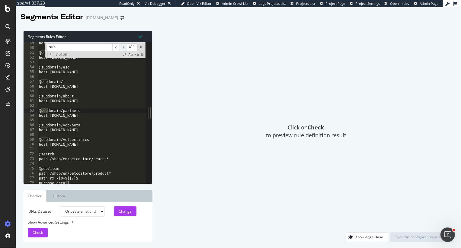
scroll to position [24, 0]
click at [121, 45] on span "​" at bounding box center [122, 47] width 7 height 8
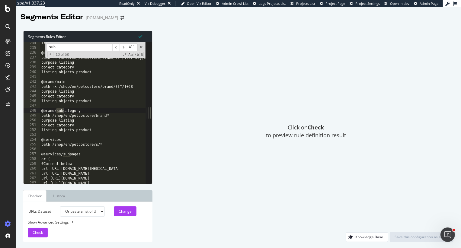
type textarea "@services/subpages"
drag, startPoint x: 83, startPoint y: 154, endPoint x: 36, endPoint y: 154, distance: 47.1
click at [36, 154] on div "@services/subpages 234 235 236 237 238 239 240 241 242 243 244 245 246 247 248 …" at bounding box center [85, 112] width 122 height 141
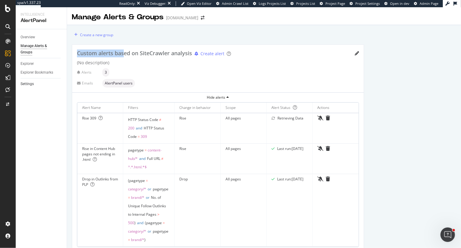
scroll to position [14, 0]
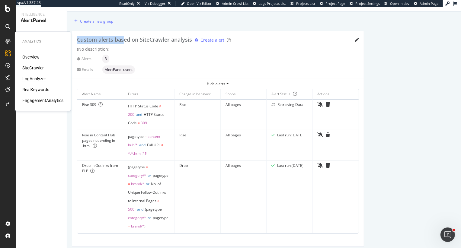
click at [37, 79] on div "LogAnalyzer" at bounding box center [34, 79] width 24 height 6
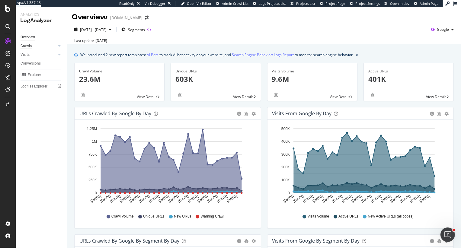
click at [28, 46] on div "Crawls" at bounding box center [26, 46] width 11 height 6
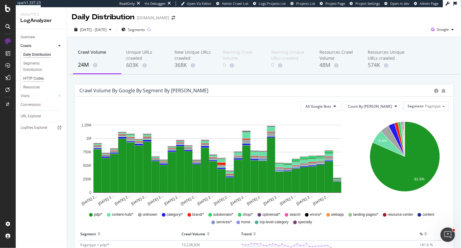
click at [38, 78] on div "HTTP Codes" at bounding box center [33, 78] width 21 height 6
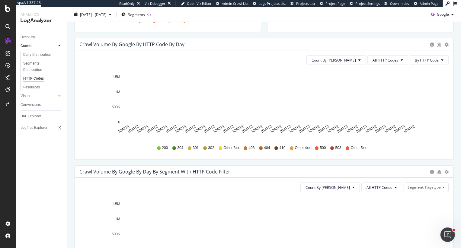
scroll to position [192, 0]
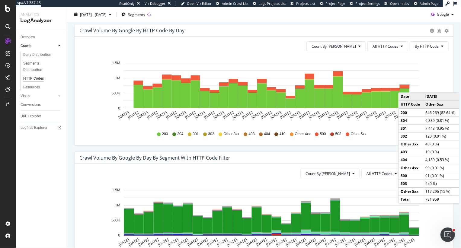
click at [404, 86] on rect "A chart." at bounding box center [404, 86] width 9 height 3
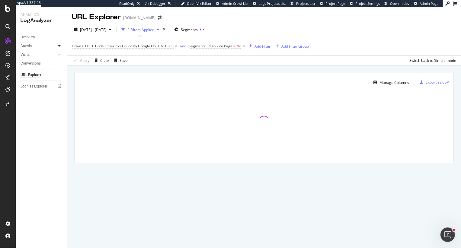
click at [59, 46] on icon at bounding box center [59, 46] width 2 height 4
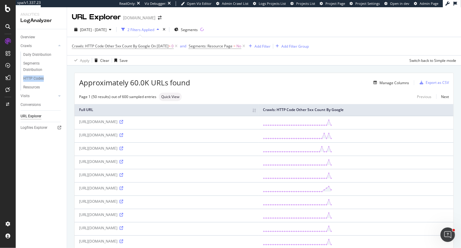
click at [123, 217] on icon at bounding box center [121, 215] width 4 height 4
click at [267, 44] on div "Add Filter" at bounding box center [262, 46] width 16 height 5
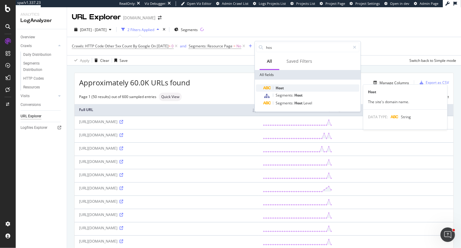
type input "hos"
click at [279, 88] on span "Host" at bounding box center [279, 87] width 8 height 5
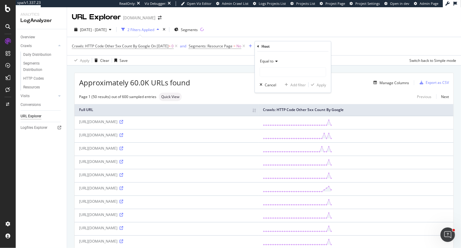
click at [263, 63] on span "Equal to" at bounding box center [267, 61] width 14 height 5
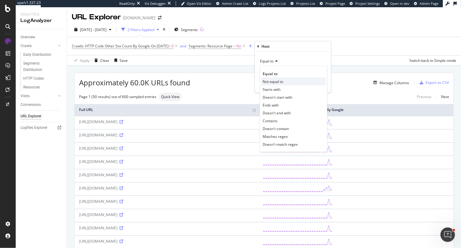
click at [272, 82] on span "Not equal to" at bounding box center [272, 81] width 21 height 5
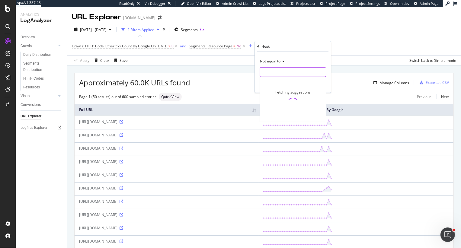
click at [272, 72] on input "text" at bounding box center [293, 72] width 66 height 10
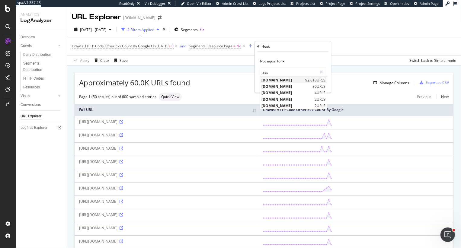
click at [278, 81] on span "[DOMAIN_NAME]" at bounding box center [282, 80] width 42 height 5
type input "[DOMAIN_NAME]"
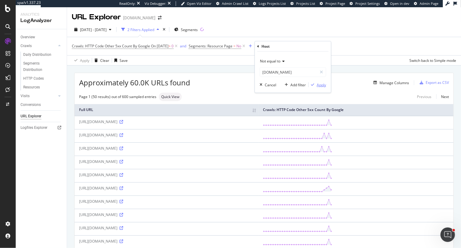
click at [323, 84] on div "Apply" at bounding box center [320, 84] width 9 height 5
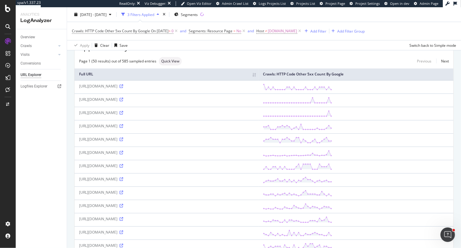
scroll to position [37, 0]
drag, startPoint x: 134, startPoint y: 164, endPoint x: 159, endPoint y: 164, distance: 25.6
click at [159, 164] on div "[URL][DOMAIN_NAME]" at bounding box center [166, 164] width 175 height 5
drag, startPoint x: 135, startPoint y: 176, endPoint x: 156, endPoint y: 177, distance: 21.1
click at [156, 177] on div "[URL][DOMAIN_NAME]" at bounding box center [166, 177] width 175 height 5
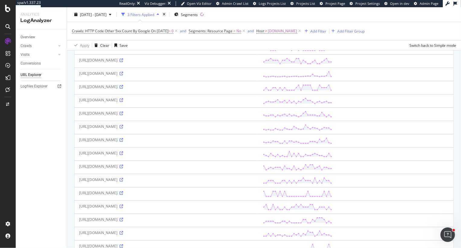
scroll to position [115, 0]
click at [123, 191] on icon at bounding box center [121, 193] width 4 height 4
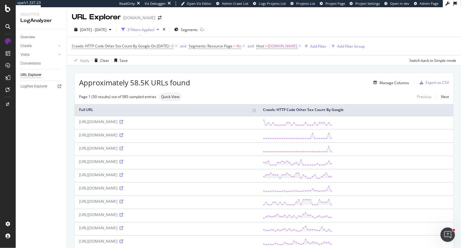
scroll to position [17, 0]
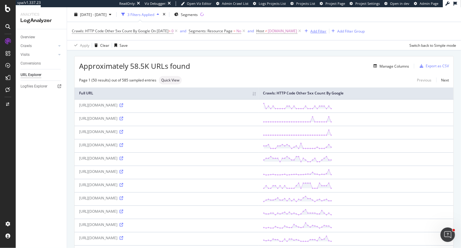
click at [326, 30] on div "Add Filter" at bounding box center [318, 30] width 16 height 5
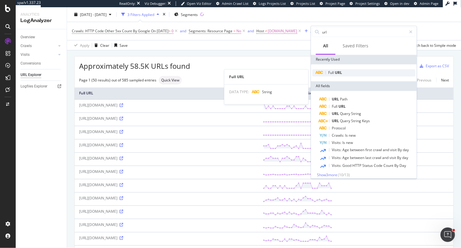
type input "url"
click at [330, 74] on span "Full" at bounding box center [331, 72] width 7 height 5
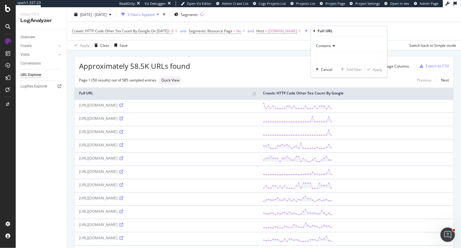
click at [324, 43] on div "Contains" at bounding box center [349, 46] width 66 height 10
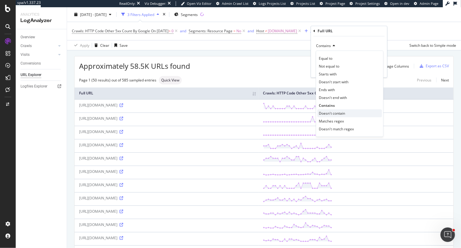
click at [331, 112] on span "Doesn't contain" at bounding box center [332, 113] width 26 height 5
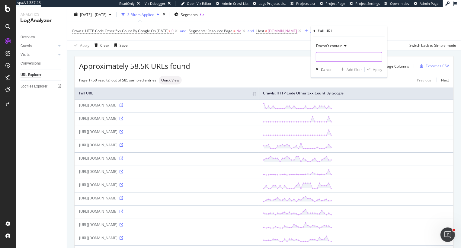
click at [331, 58] on input "text" at bounding box center [349, 57] width 66 height 10
type input "content/content-hub"
click at [377, 68] on div "Apply" at bounding box center [377, 69] width 9 height 5
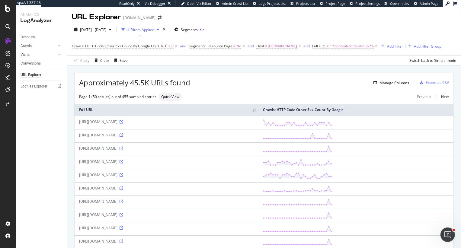
scroll to position [580, 0]
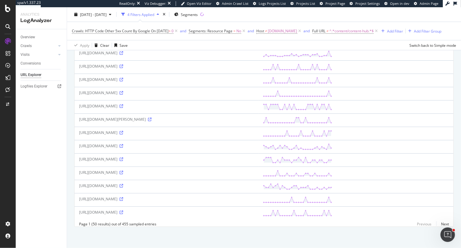
drag, startPoint x: 122, startPoint y: 160, endPoint x: 164, endPoint y: 163, distance: 41.7
click at [164, 163] on td "https://www.petco.com/shop/en/petcostore/brand/safari-ltd" at bounding box center [167, 159] width 184 height 13
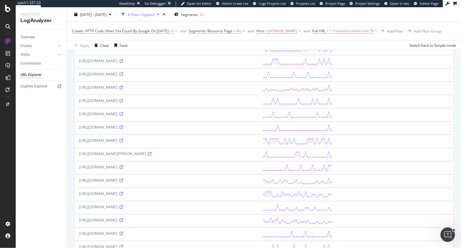
scroll to position [526, 0]
click at [119, 128] on icon at bounding box center [121, 127] width 4 height 4
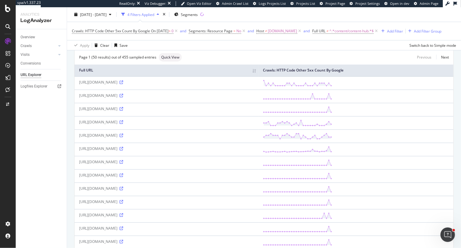
scroll to position [0, 0]
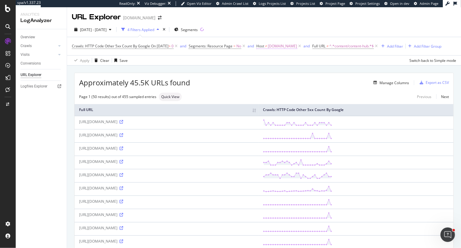
click at [280, 47] on span "assets.petco.com" at bounding box center [282, 46] width 29 height 8
click at [280, 60] on span "Not equal to" at bounding box center [280, 60] width 21 height 5
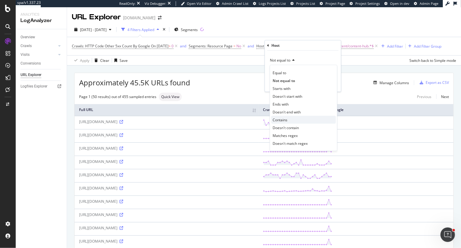
click at [287, 121] on span "Contains" at bounding box center [279, 119] width 15 height 5
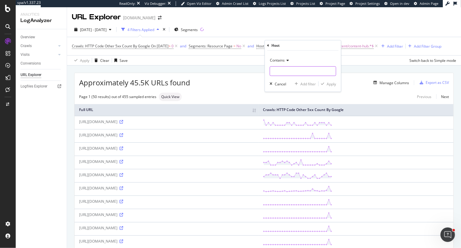
click at [307, 72] on input "text" at bounding box center [303, 71] width 66 height 10
type input "assets"
click at [327, 84] on div "Apply" at bounding box center [330, 83] width 9 height 5
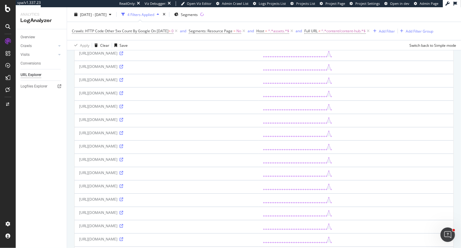
scroll to position [189, 0]
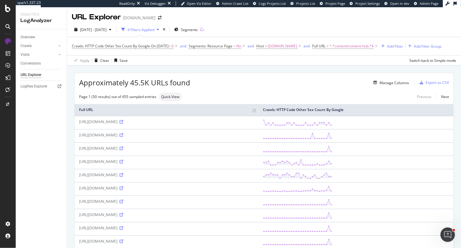
drag, startPoint x: 147, startPoint y: 205, endPoint x: 182, endPoint y: 205, distance: 34.7
click at [182, 204] on div "https://www.petco.com/content/petco/MasterCatalog/en_US/pip/00/28/41/2841081/28…" at bounding box center [166, 201] width 175 height 5
click at [123, 203] on icon at bounding box center [121, 202] width 4 height 4
click at [403, 47] on div "Add Filter" at bounding box center [395, 46] width 16 height 5
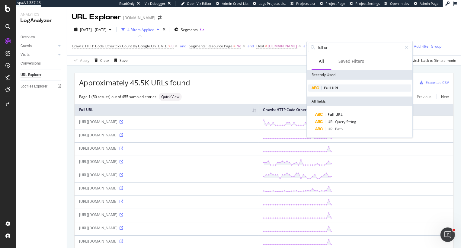
type input "full url"
click at [330, 88] on span "Full" at bounding box center [328, 87] width 8 height 5
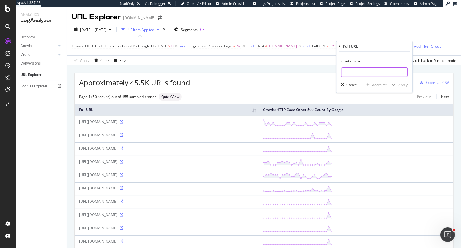
click at [354, 72] on input "text" at bounding box center [374, 72] width 66 height 10
paste input "MasterCatalog"
type input "MasterCatalog"
drag, startPoint x: 400, startPoint y: 84, endPoint x: 364, endPoint y: 78, distance: 37.2
click at [400, 84] on div "Apply" at bounding box center [402, 84] width 9 height 5
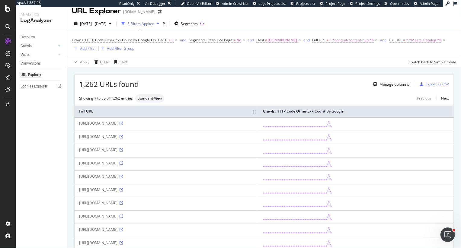
scroll to position [8, 0]
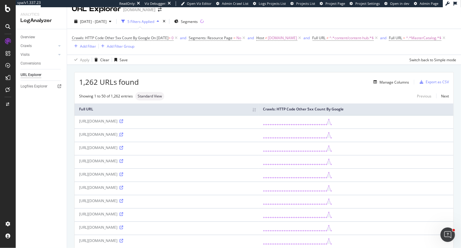
click at [123, 136] on icon at bounding box center [121, 135] width 4 height 4
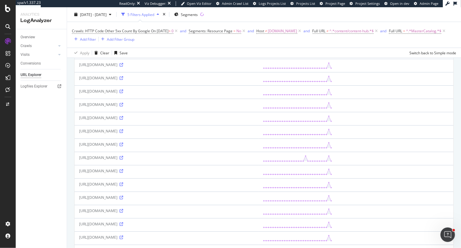
scroll to position [425, 0]
click at [123, 171] on icon at bounding box center [121, 169] width 4 height 4
click at [86, 39] on div "Add Filter" at bounding box center [88, 39] width 16 height 5
click at [436, 31] on span "^.*MasterCatalog.*$" at bounding box center [423, 31] width 35 height 8
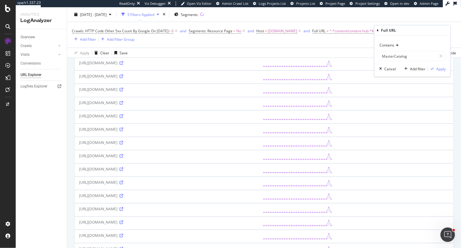
click at [390, 44] on span "Contains" at bounding box center [386, 45] width 15 height 5
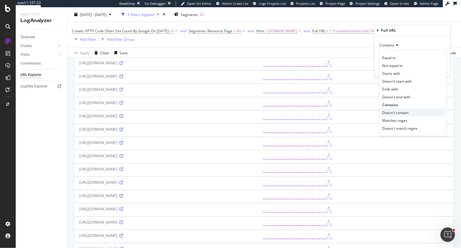
click at [399, 110] on div "Doesn't contain" at bounding box center [412, 113] width 65 height 8
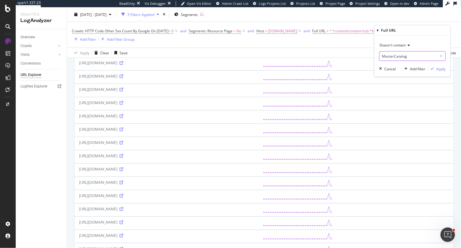
drag, startPoint x: 415, startPoint y: 54, endPoint x: 352, endPoint y: 54, distance: 63.1
click at [352, 54] on body "spa/v1.337.23 ReadOnly: Viz Debugger: Open Viz Editor Admin Crawl List Logs Pro…" at bounding box center [230, 124] width 461 height 248
paste input "jcr:content"
type input "jcr:content"
click at [438, 66] on div "Apply" at bounding box center [440, 68] width 9 height 5
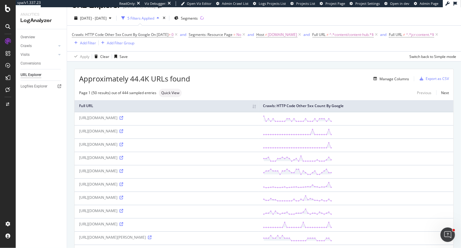
scroll to position [13, 0]
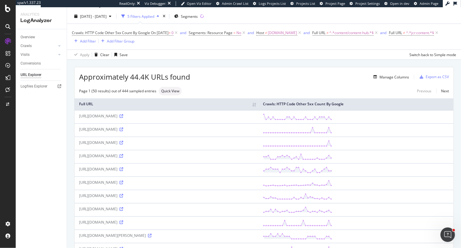
click at [123, 158] on icon at bounding box center [121, 156] width 4 height 4
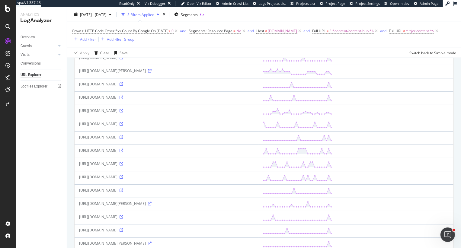
scroll to position [180, 0]
click at [123, 164] on icon at bounding box center [121, 163] width 4 height 4
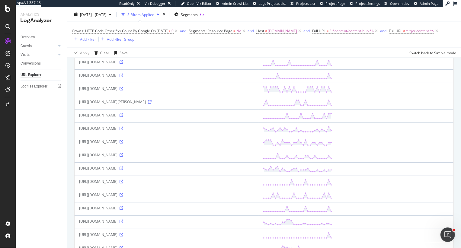
scroll to position [597, 0]
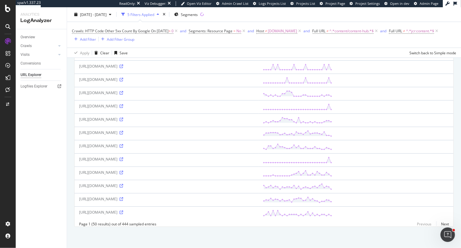
click at [254, 199] on div "https://www.petco.com/shop/en/petcostore/category/fish/aquatic-life/freshwater-…" at bounding box center [166, 198] width 175 height 5
click at [254, 198] on div "https://www.petco.com/shop/en/petcostore/category/fish/aquatic-life/freshwater-…" at bounding box center [166, 198] width 175 height 5
click at [123, 199] on icon at bounding box center [121, 199] width 4 height 4
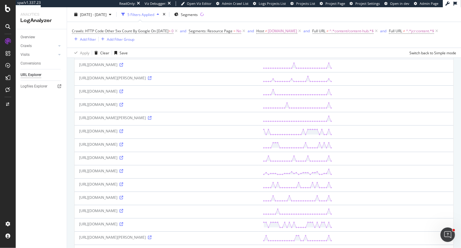
scroll to position [0, 0]
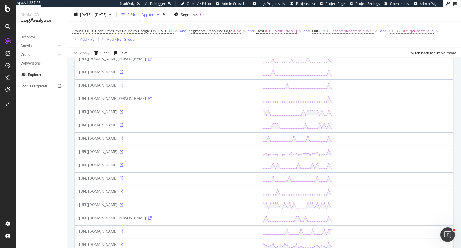
scroll to position [597, 0]
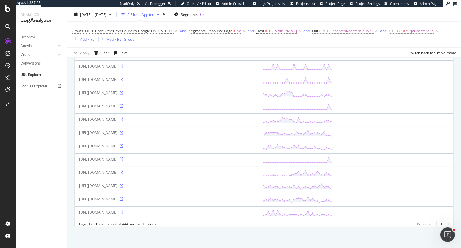
click at [123, 199] on icon at bounding box center [121, 199] width 4 height 4
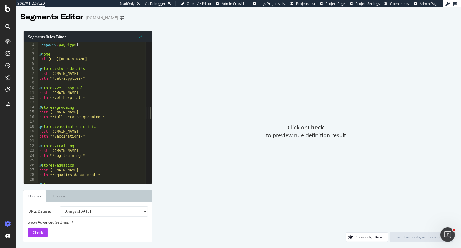
type textarea "@stores/vet-hospital"
click at [72, 88] on div "[ segment : pagetype ] @ home url [URL][DOMAIN_NAME] @ stores/store-details hos…" at bounding box center [281, 117] width 487 height 151
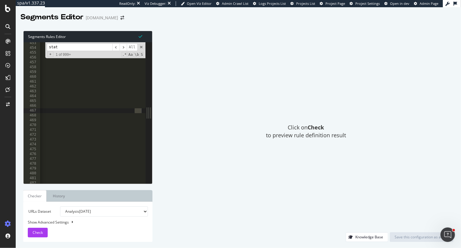
scroll to position [0, 125]
type input "static"
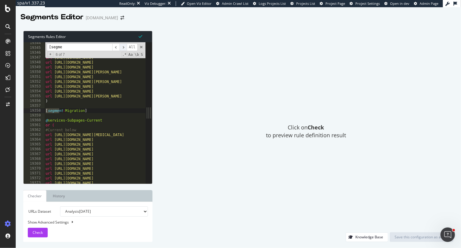
type input "[segme"
click at [124, 47] on span "​" at bounding box center [122, 47] width 7 height 8
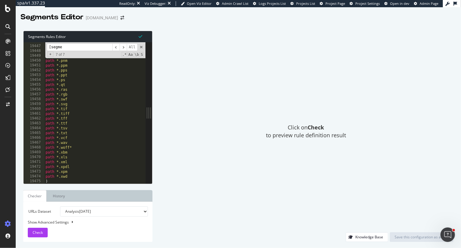
type textarea "path *.xwd"
click at [72, 175] on div "path *.pbm path *.pdf path *.pgm path *.png path *.pnm path *.ppm path *.pps pa…" at bounding box center [287, 114] width 487 height 151
click at [69, 181] on div at bounding box center [287, 181] width 487 height 6
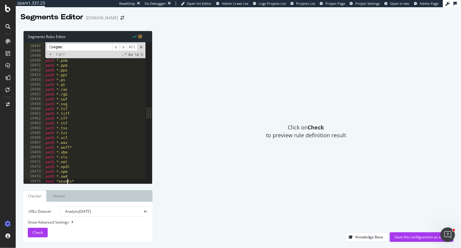
type textarea ")"
click at [415, 237] on div "Save this configuration as active" at bounding box center [421, 236] width 54 height 5
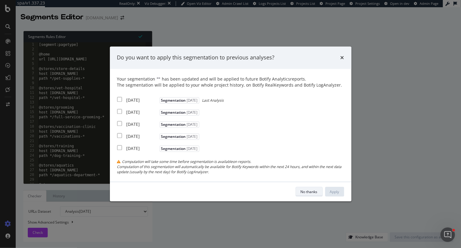
click at [314, 194] on div "No thanks" at bounding box center [309, 191] width 17 height 5
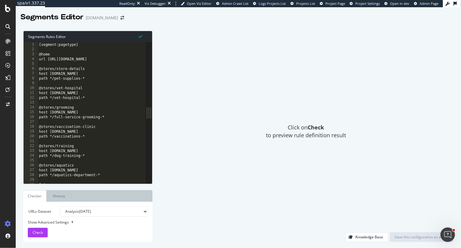
type textarea "@stores/vaccination-clinic"
click at [90, 128] on div "[segment:pagetype] @home url [URL][DOMAIN_NAME] @stores/store-details host [DOM…" at bounding box center [281, 117] width 487 height 151
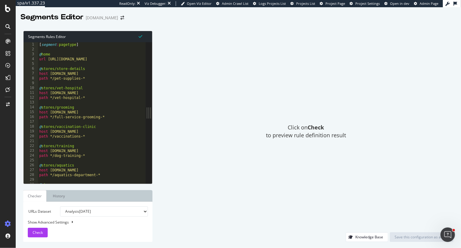
click at [77, 84] on div "[ segment : pagetype ] @ home url [URL][DOMAIN_NAME] @ stores/store-details hos…" at bounding box center [281, 117] width 487 height 151
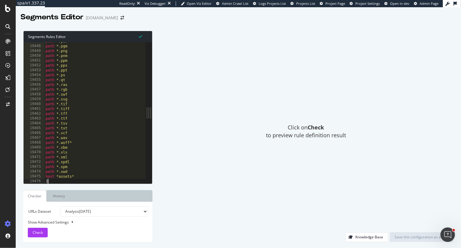
scroll to position [9745, 0]
click at [79, 176] on div "path *.pdf path *.pgm path *.png path *.pnm path *.ppm path *.pps path *.ppt pa…" at bounding box center [287, 114] width 487 height 151
type textarea "host *assets*"
paste textarea "jcr:content"
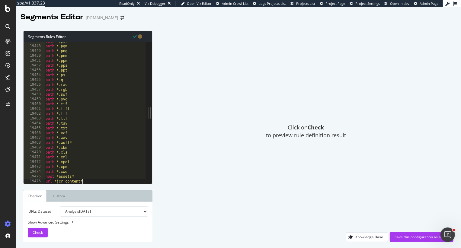
scroll to position [0, 3]
type textarea "url *jcr:content*"
click at [408, 235] on div "Save this configuration as active" at bounding box center [421, 236] width 54 height 5
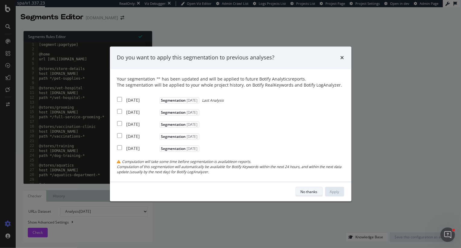
click at [308, 192] on div "No thanks" at bounding box center [309, 191] width 17 height 5
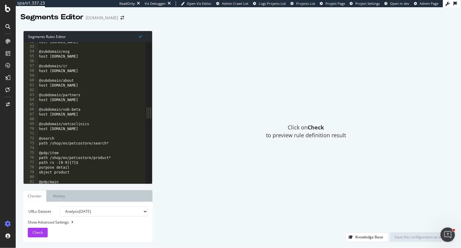
scroll to position [26, 0]
type textarea "host [DOMAIN_NAME]"
click at [106, 102] on div "host [DOMAIN_NAME] @subdomain/esg host [DOMAIN_NAME] @subdomain/ir host [DOMAIN…" at bounding box center [281, 115] width 487 height 151
